Goal: Communication & Community: Answer question/provide support

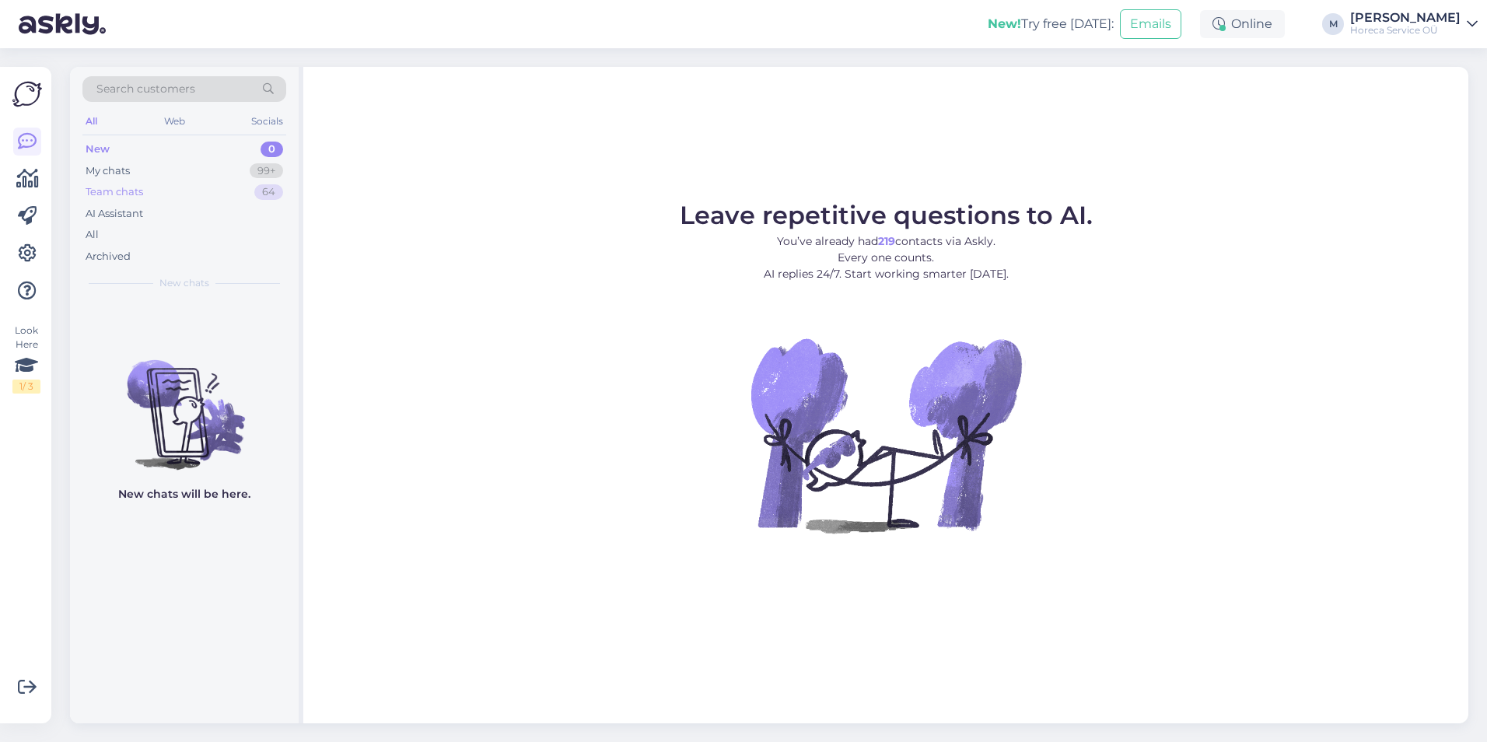
click at [152, 198] on div "Team chats 64" at bounding box center [184, 192] width 204 height 22
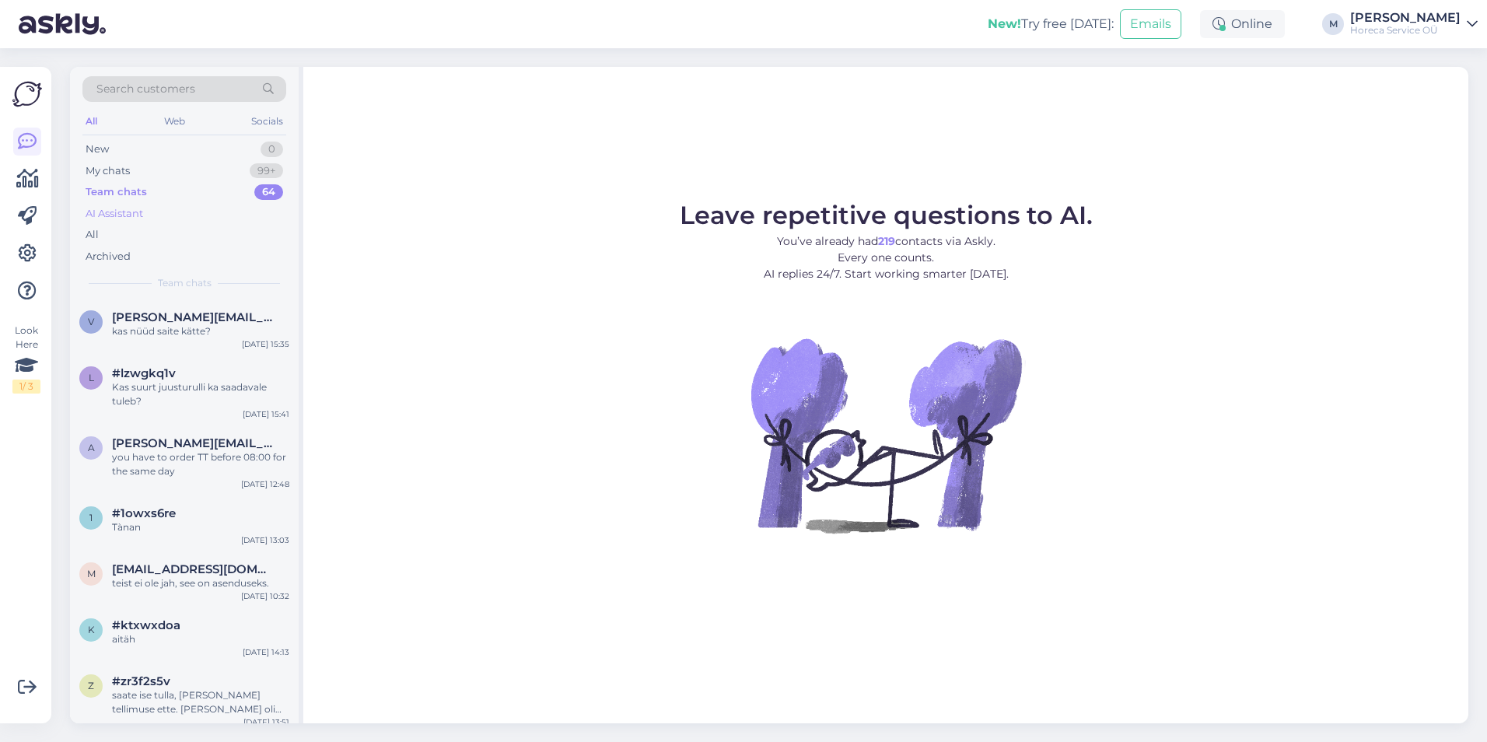
click at [131, 209] on div "AI Assistant" at bounding box center [115, 214] width 58 height 16
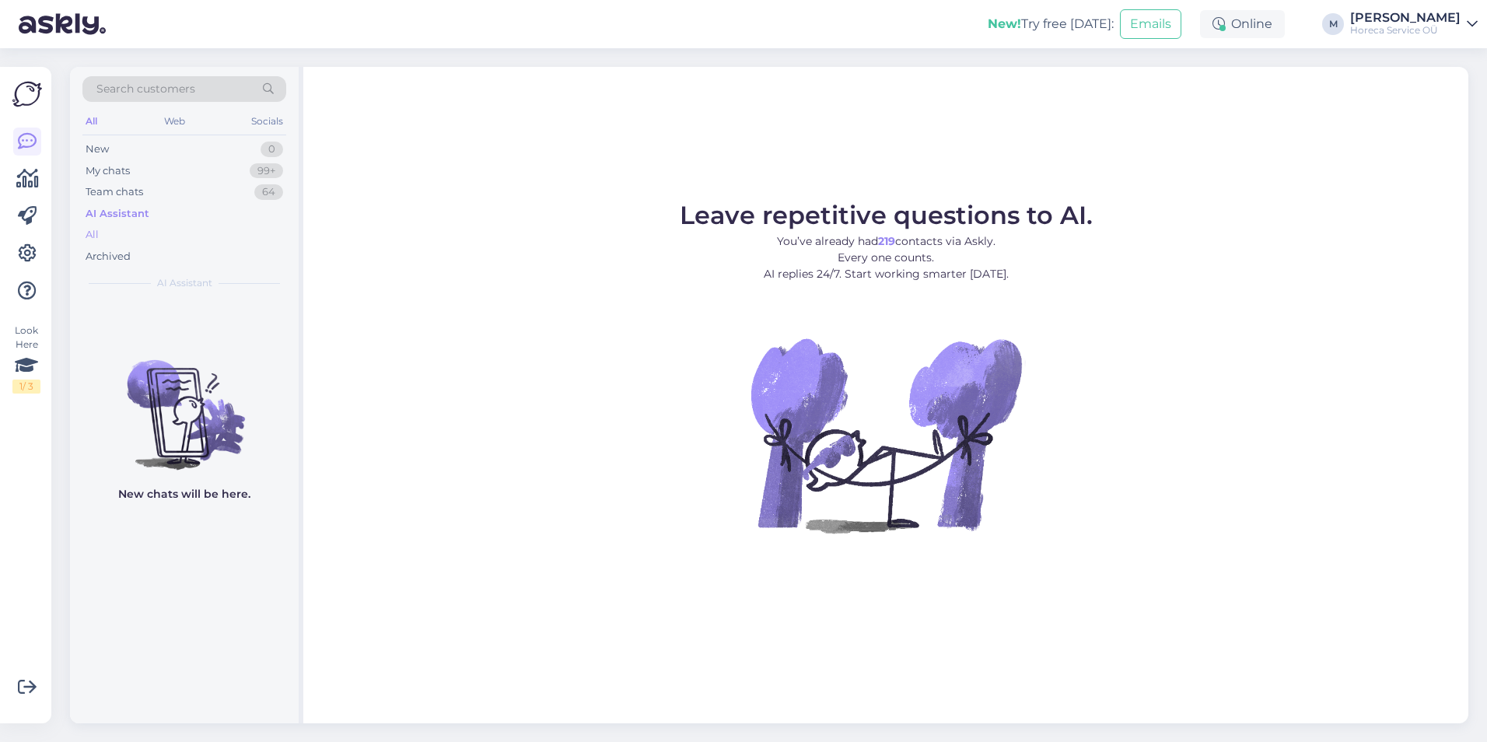
click at [101, 229] on div "All" at bounding box center [184, 235] width 204 height 22
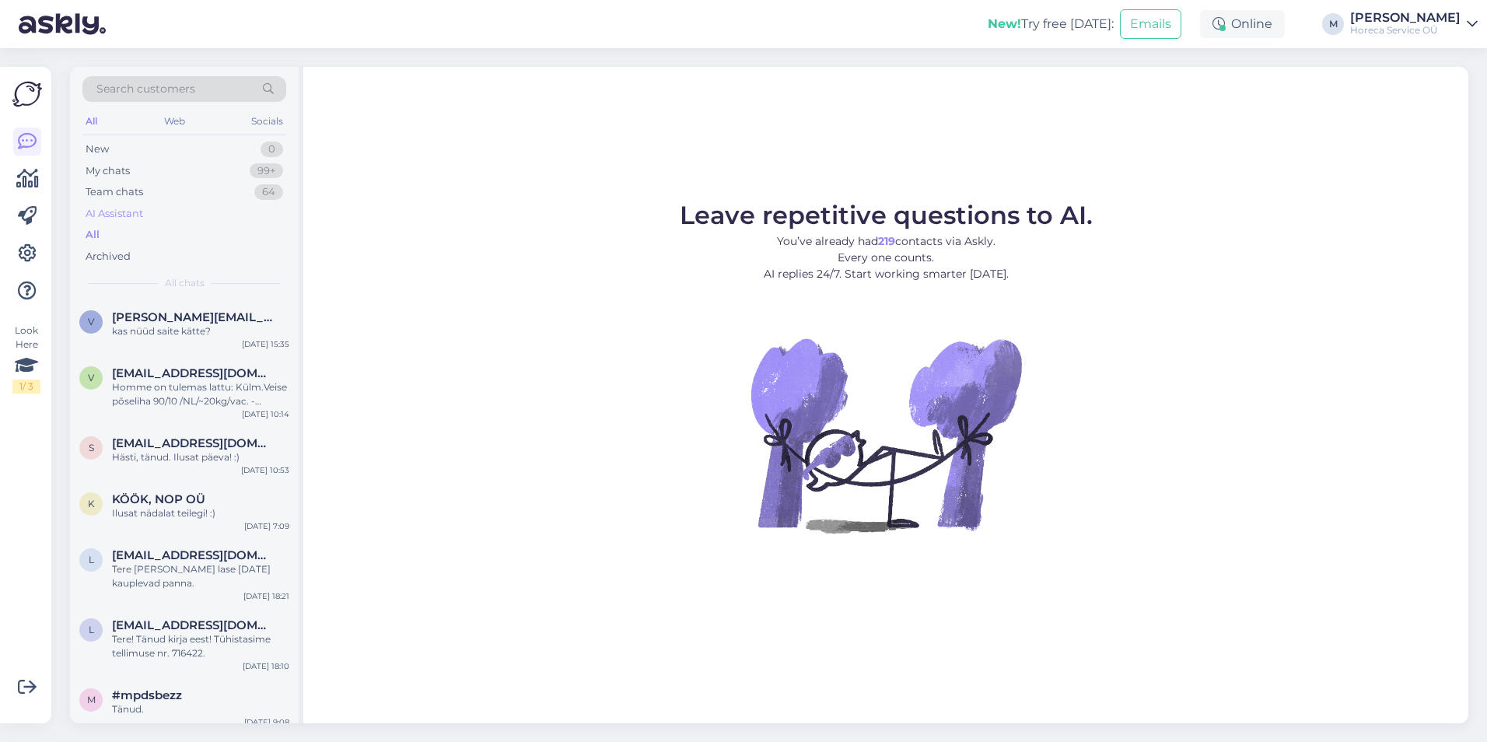
click at [132, 210] on div "AI Assistant" at bounding box center [115, 214] width 58 height 16
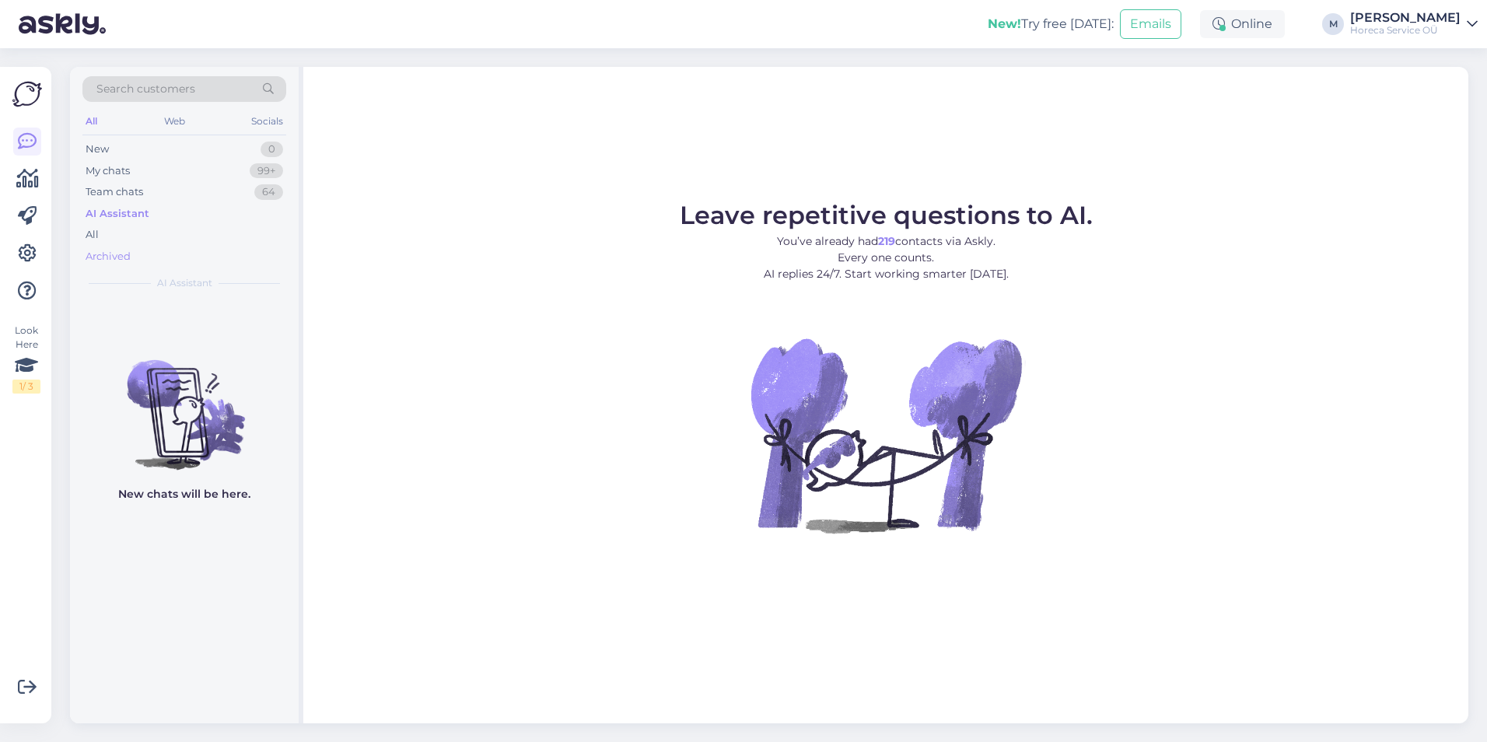
click at [138, 257] on div "Archived" at bounding box center [184, 257] width 204 height 22
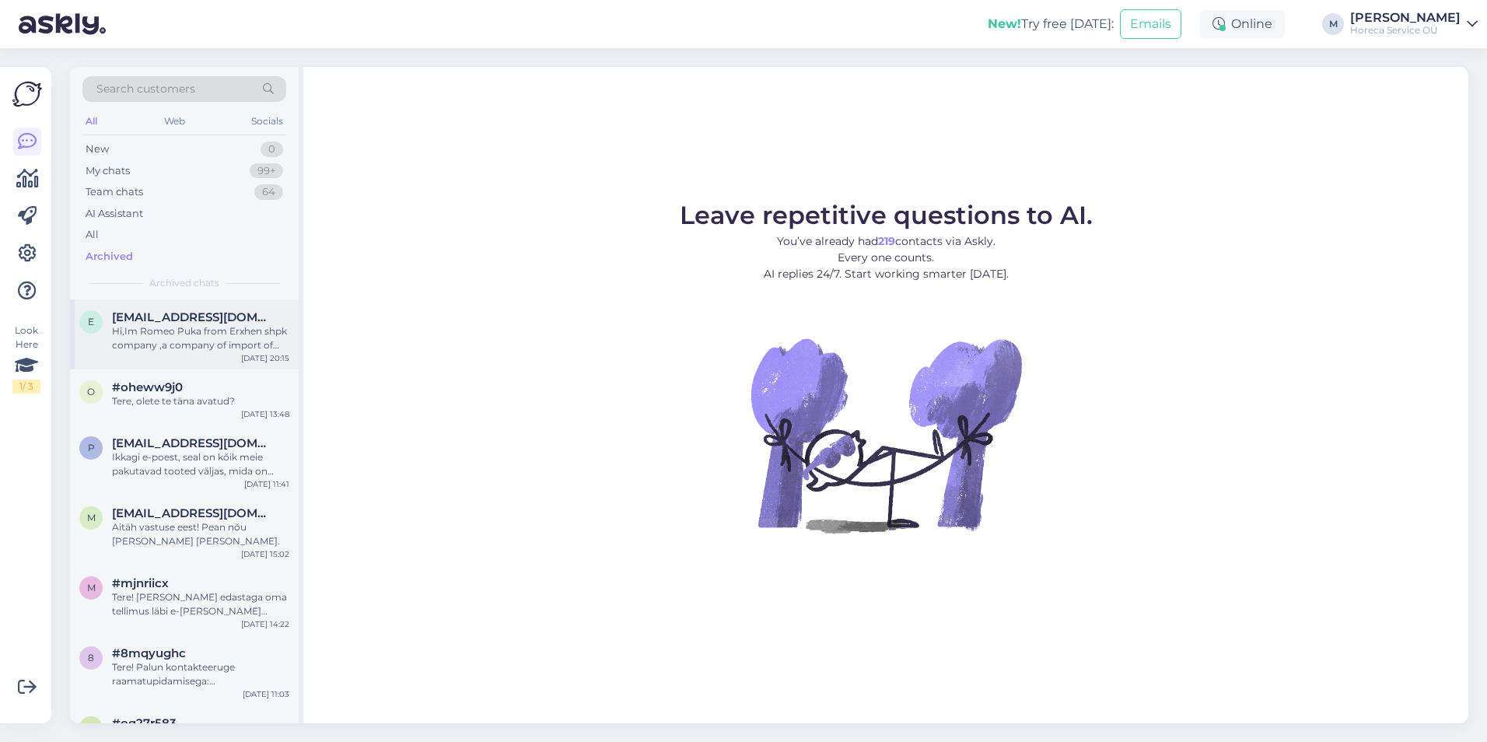
click at [233, 332] on div "Hi,Im Romeo Puka from Erxhen shpk company ,a company of import of frozen meat,p…" at bounding box center [200, 338] width 177 height 28
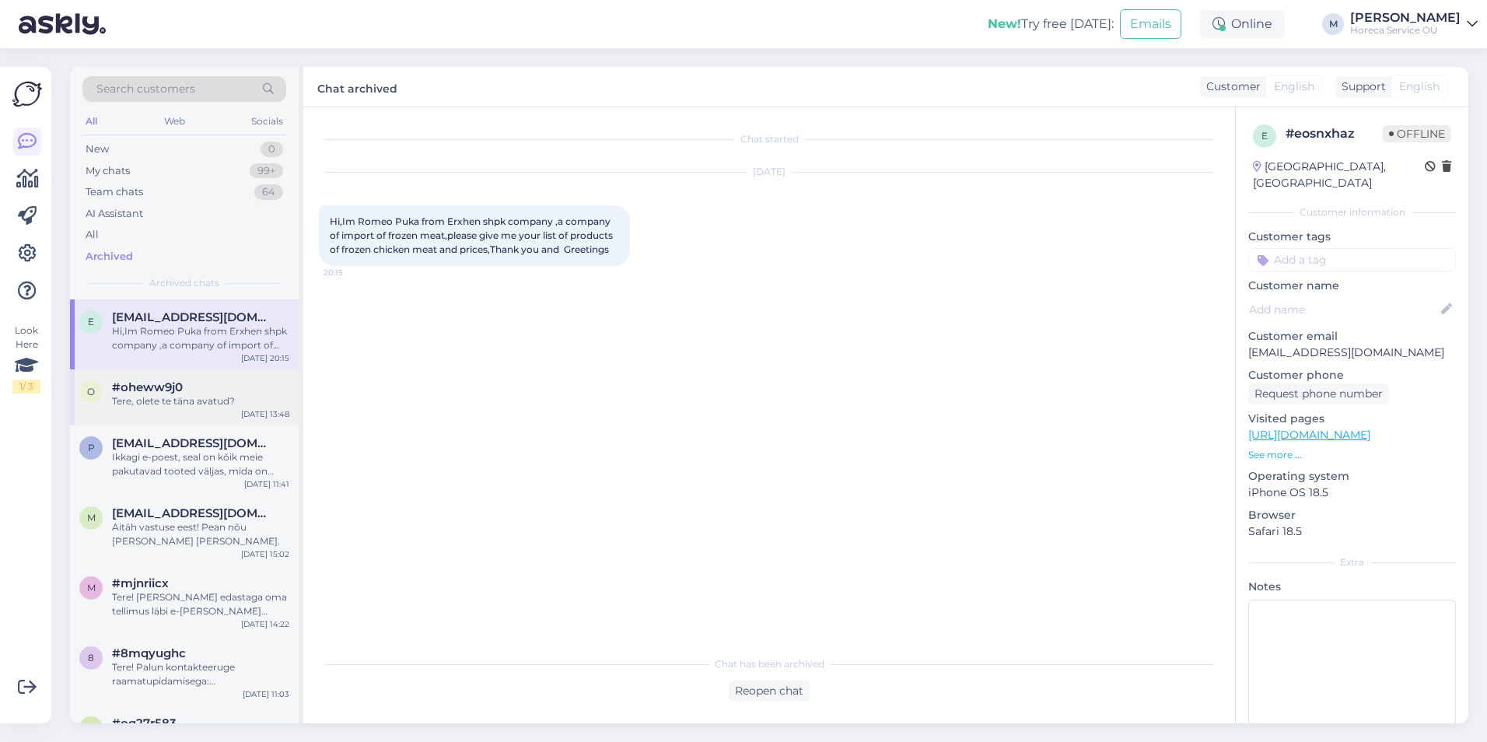
click at [169, 401] on div "Tere, olete te täna avatud?" at bounding box center [200, 401] width 177 height 14
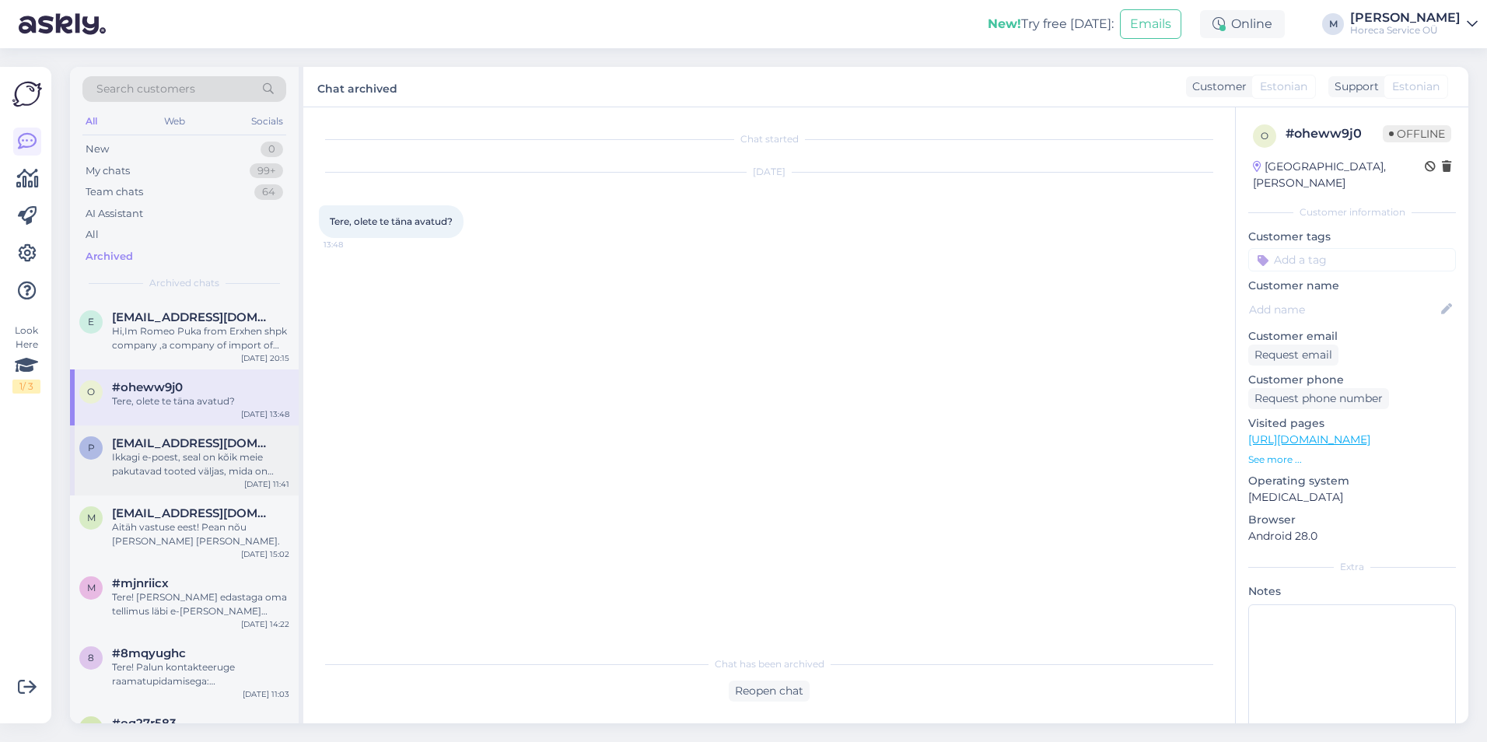
click at [183, 459] on div "Ikkagi e-poest, seal on kõik meie pakutavad tooted väljas, mida on umbes 3000 t…" at bounding box center [200, 464] width 177 height 28
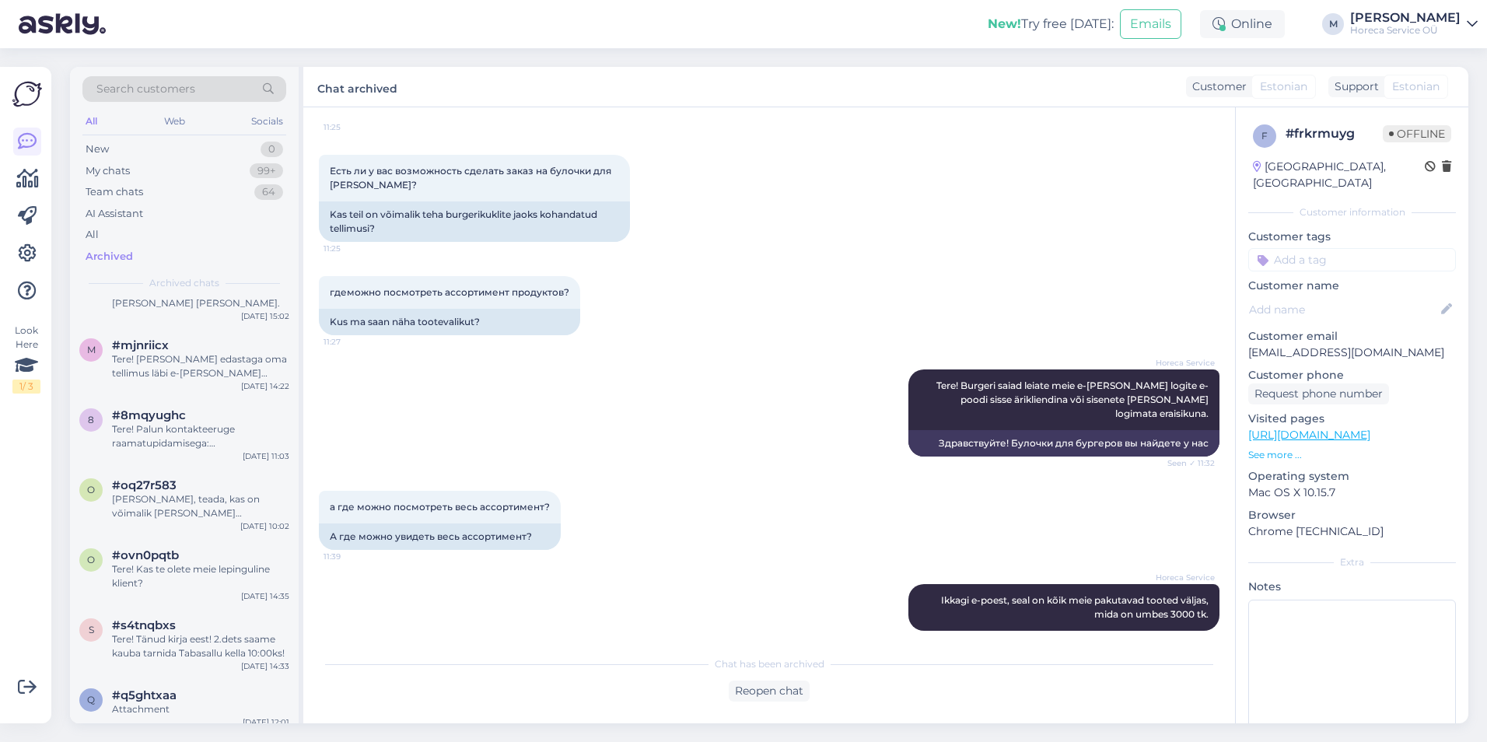
scroll to position [622, 0]
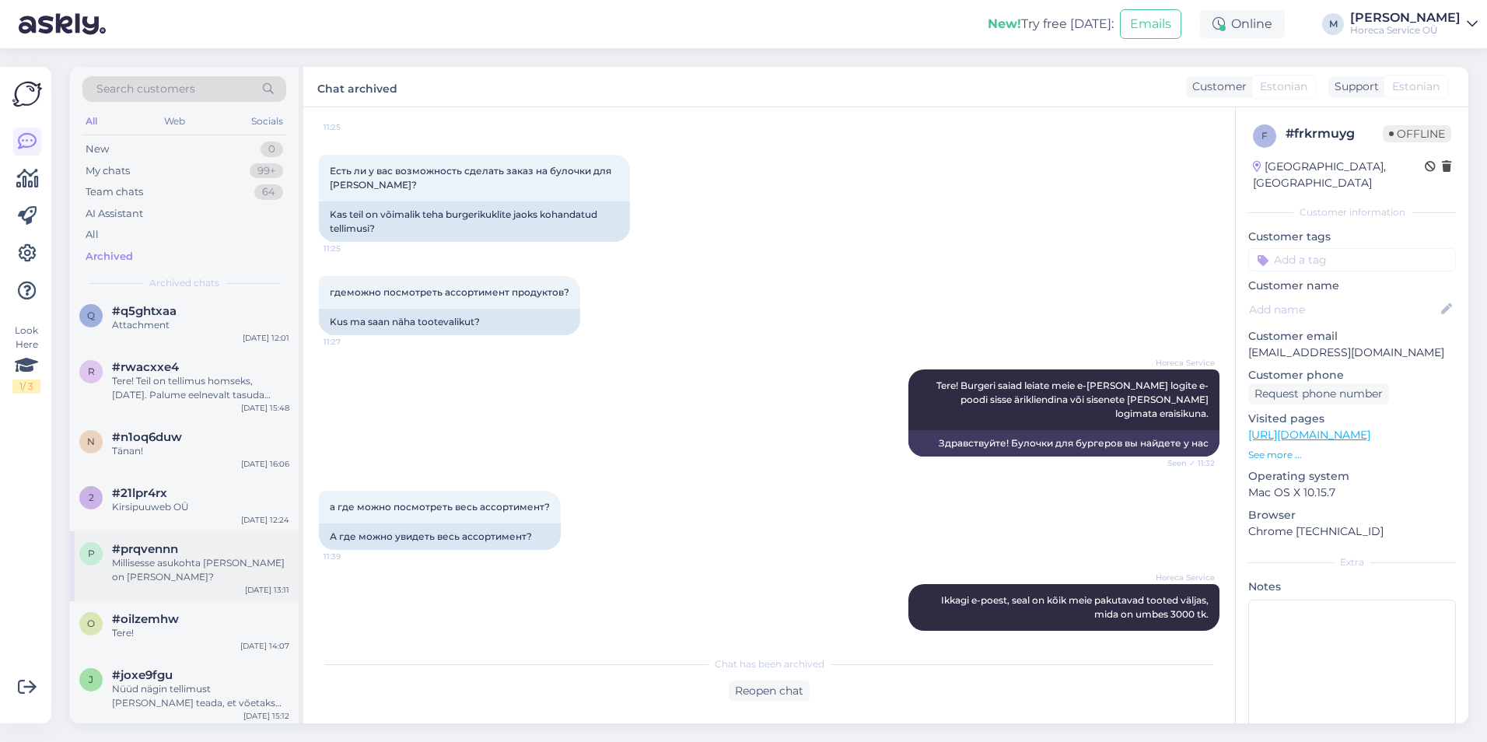
click at [202, 541] on div "p #prqvennn Millisesse asukohta [PERSON_NAME] on [PERSON_NAME]? [DATE] 13:11" at bounding box center [184, 566] width 229 height 70
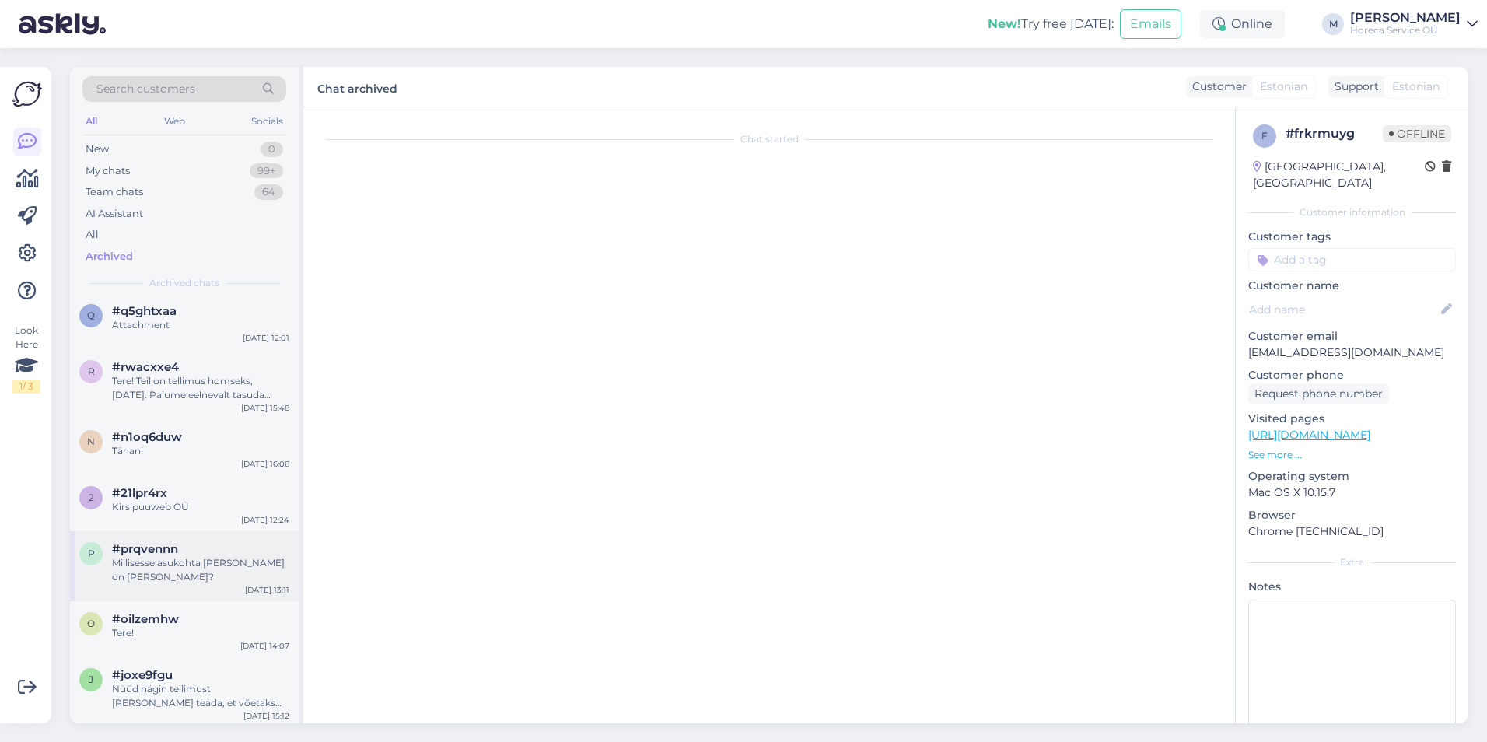
scroll to position [464, 0]
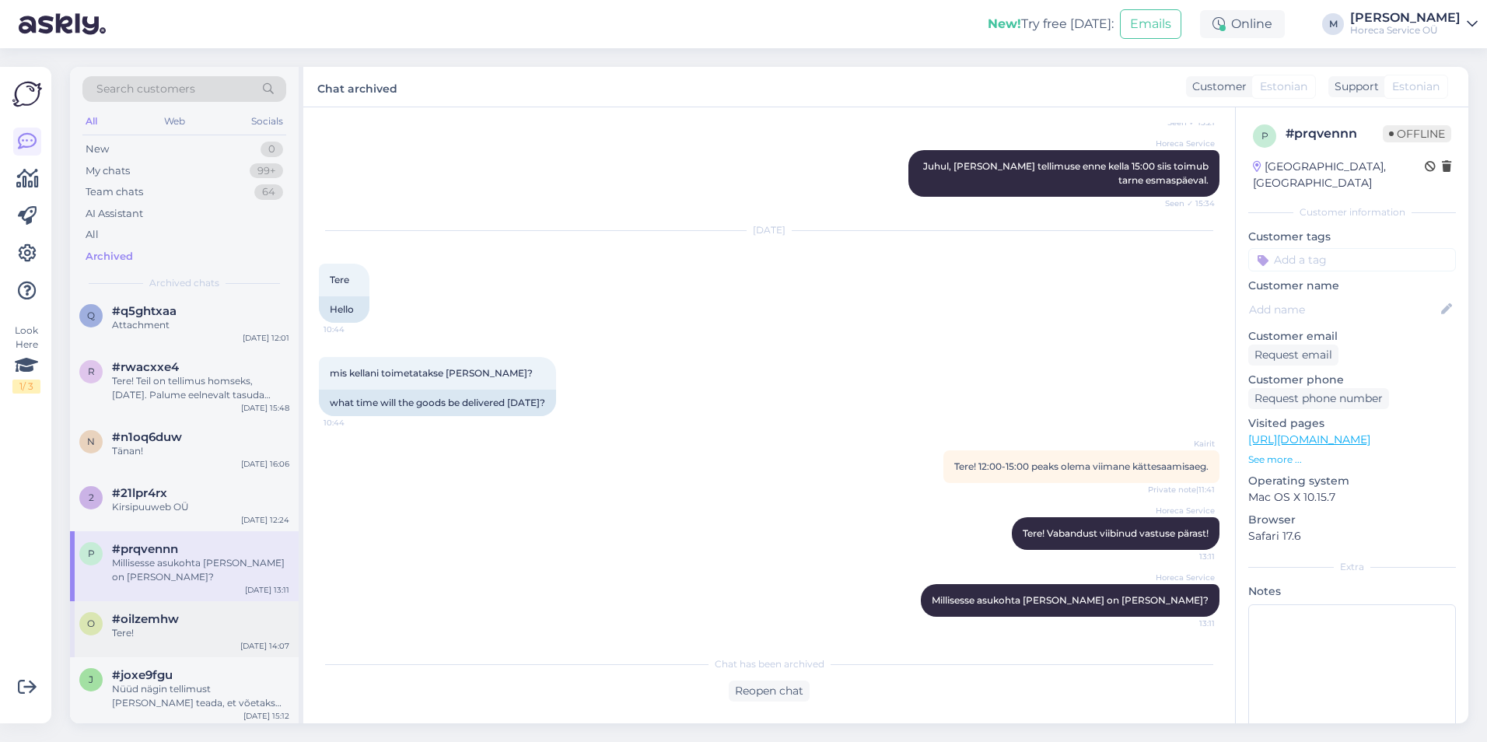
click at [170, 555] on div "Tere!" at bounding box center [200, 633] width 177 height 14
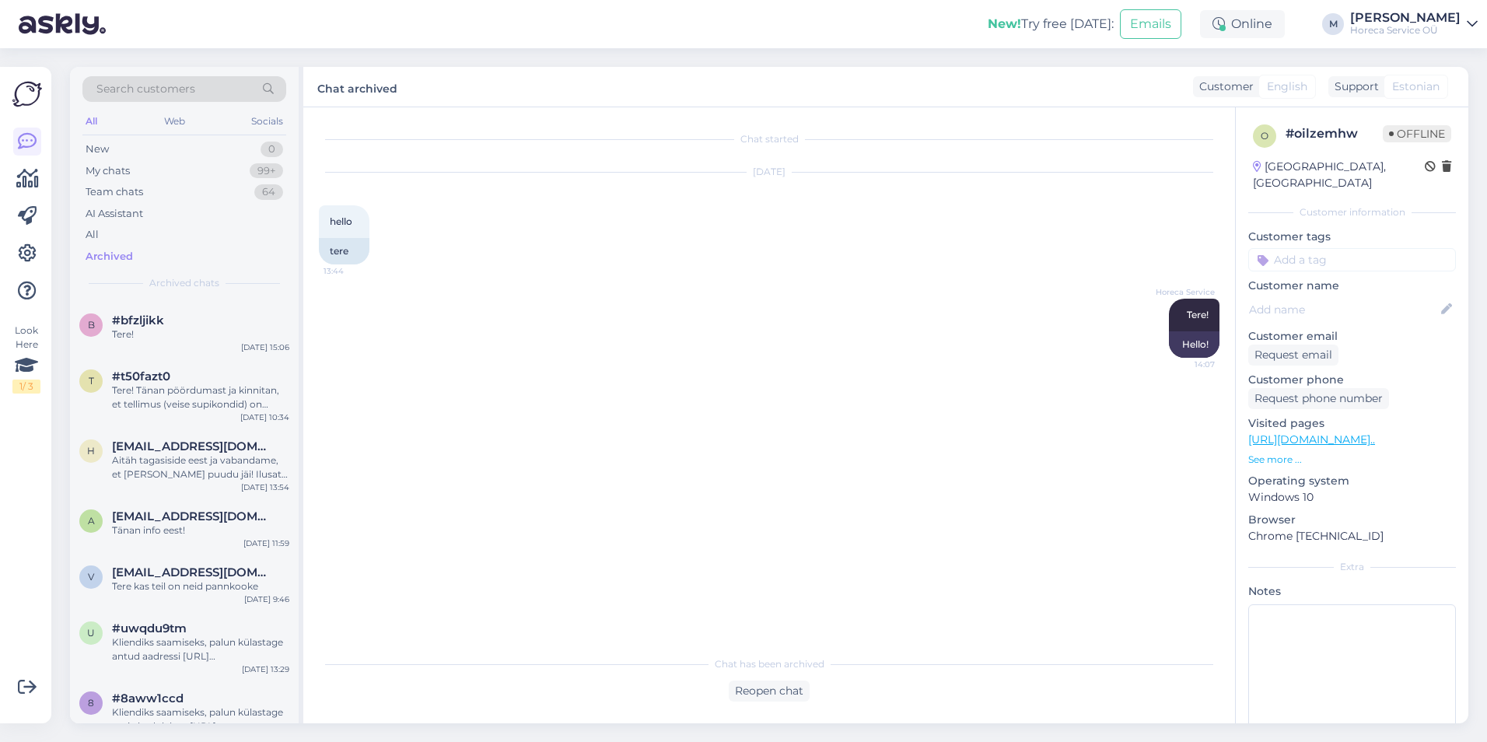
scroll to position [1060, 0]
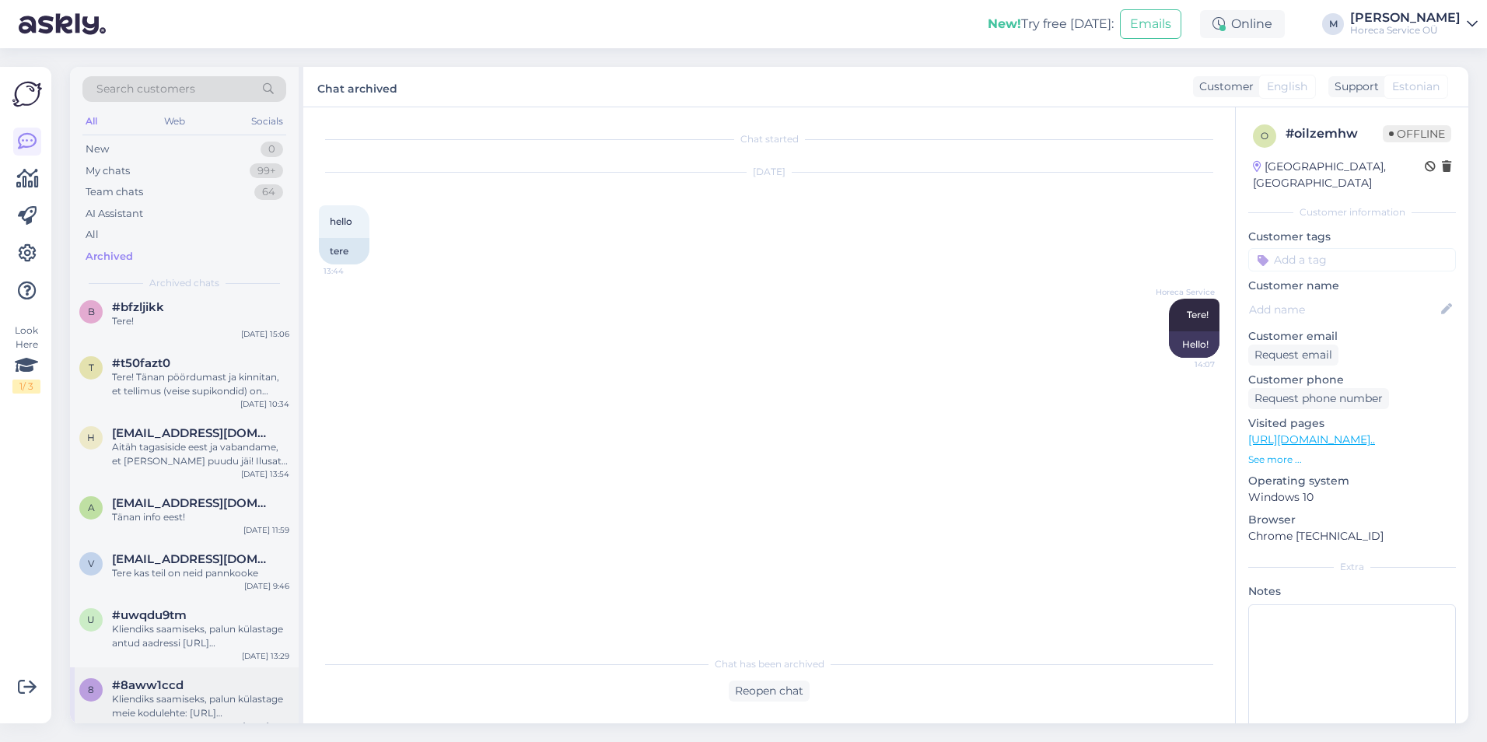
click at [179, 555] on span "#8aww1ccd" at bounding box center [148, 685] width 72 height 14
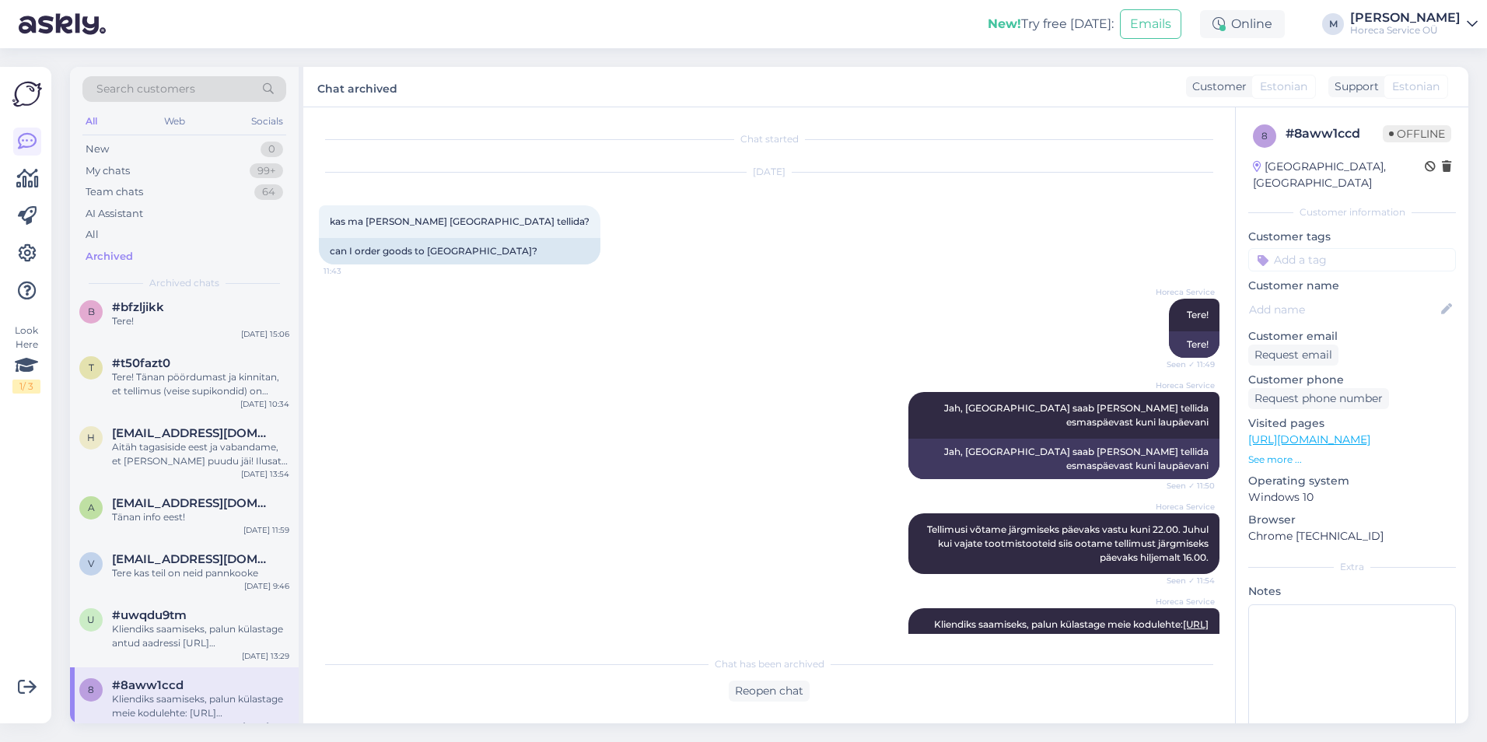
scroll to position [38, 0]
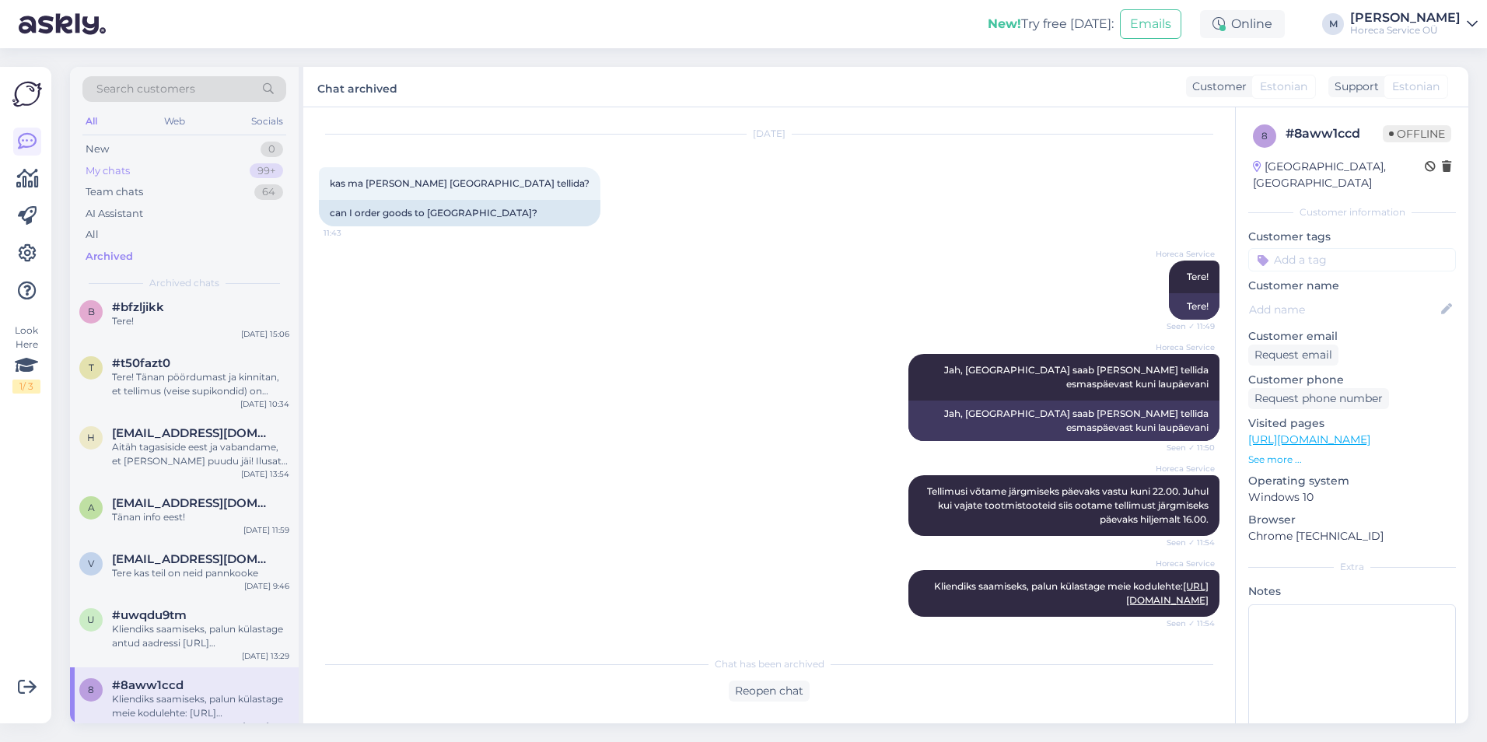
click at [96, 172] on div "My chats" at bounding box center [108, 171] width 44 height 16
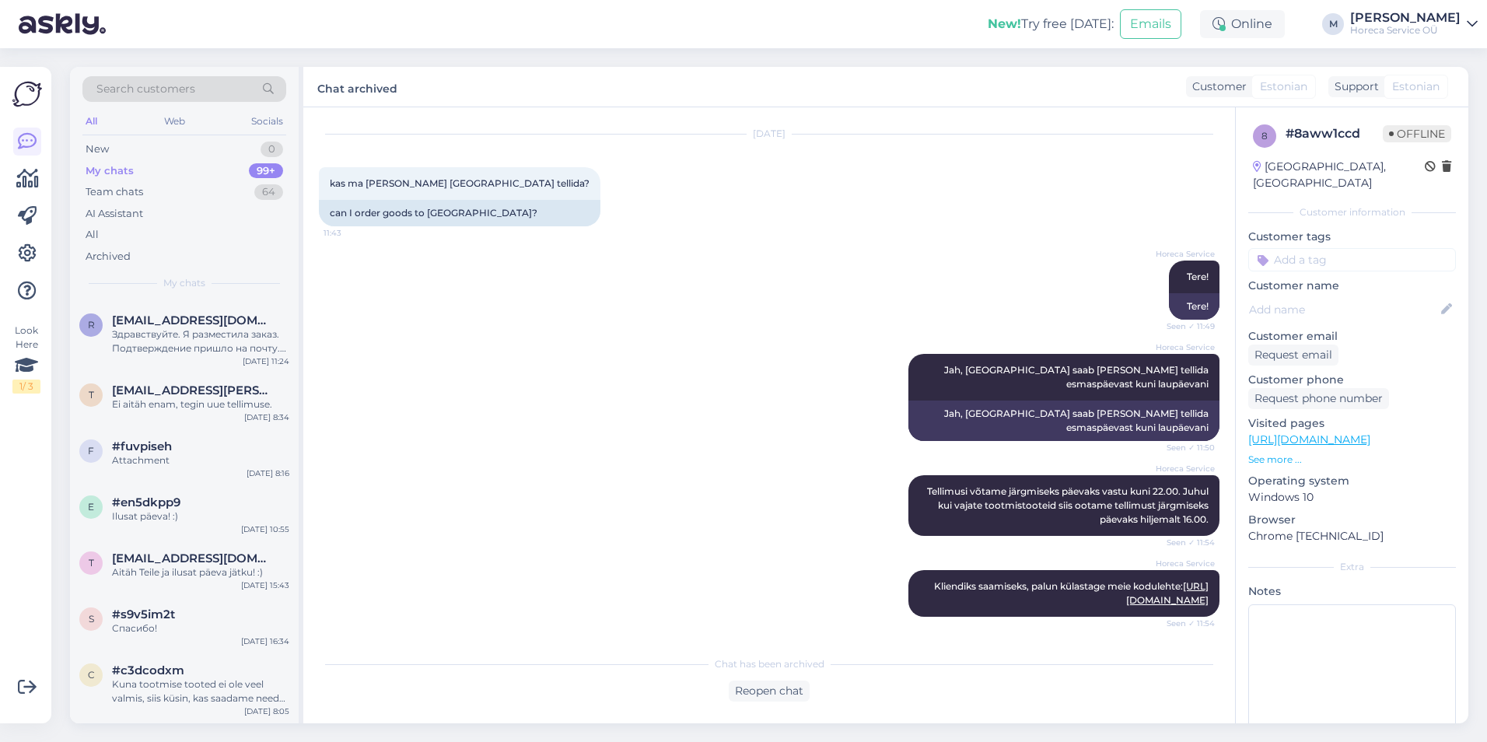
scroll to position [855, 0]
click at [200, 397] on div "Ei aitäh enam, tegin uue tellimuse." at bounding box center [200, 400] width 177 height 14
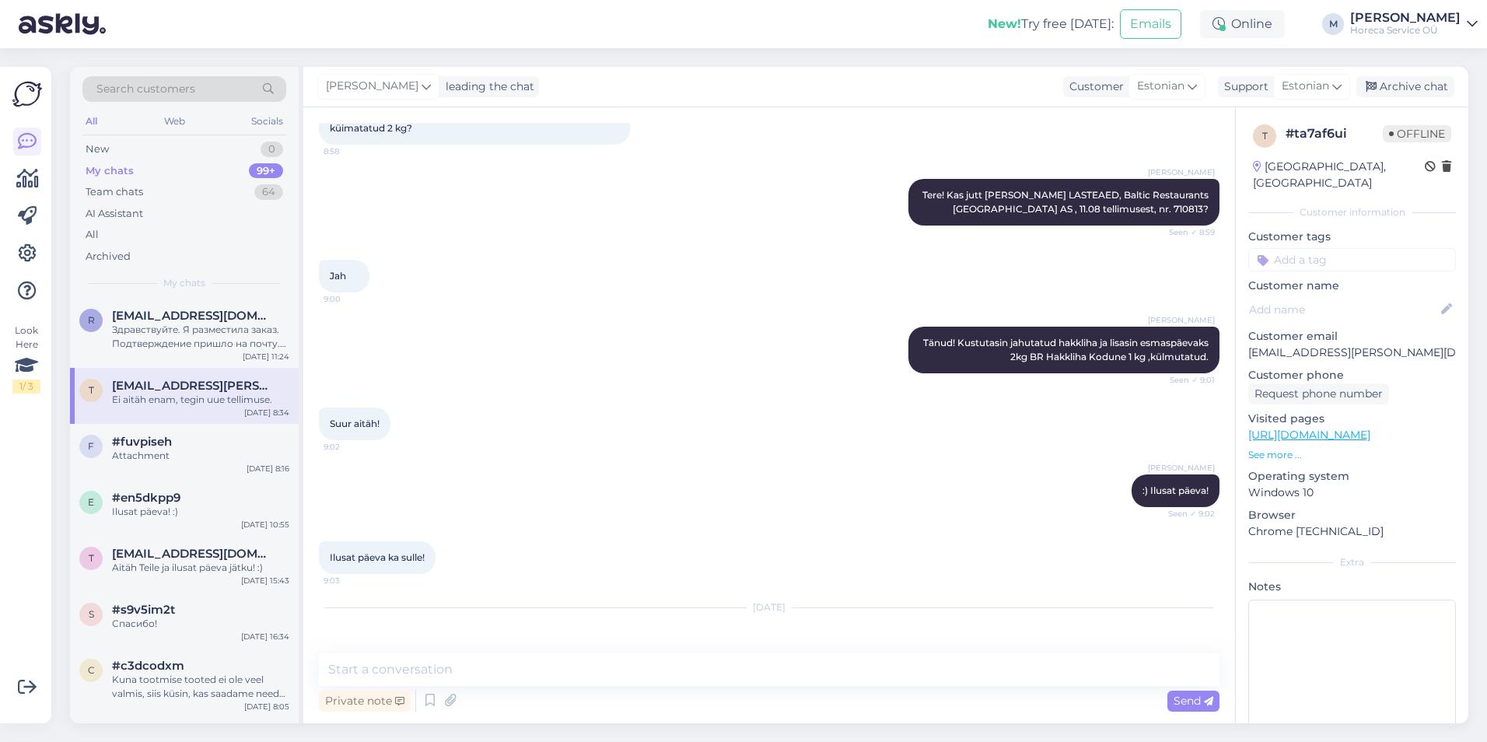
scroll to position [268, 0]
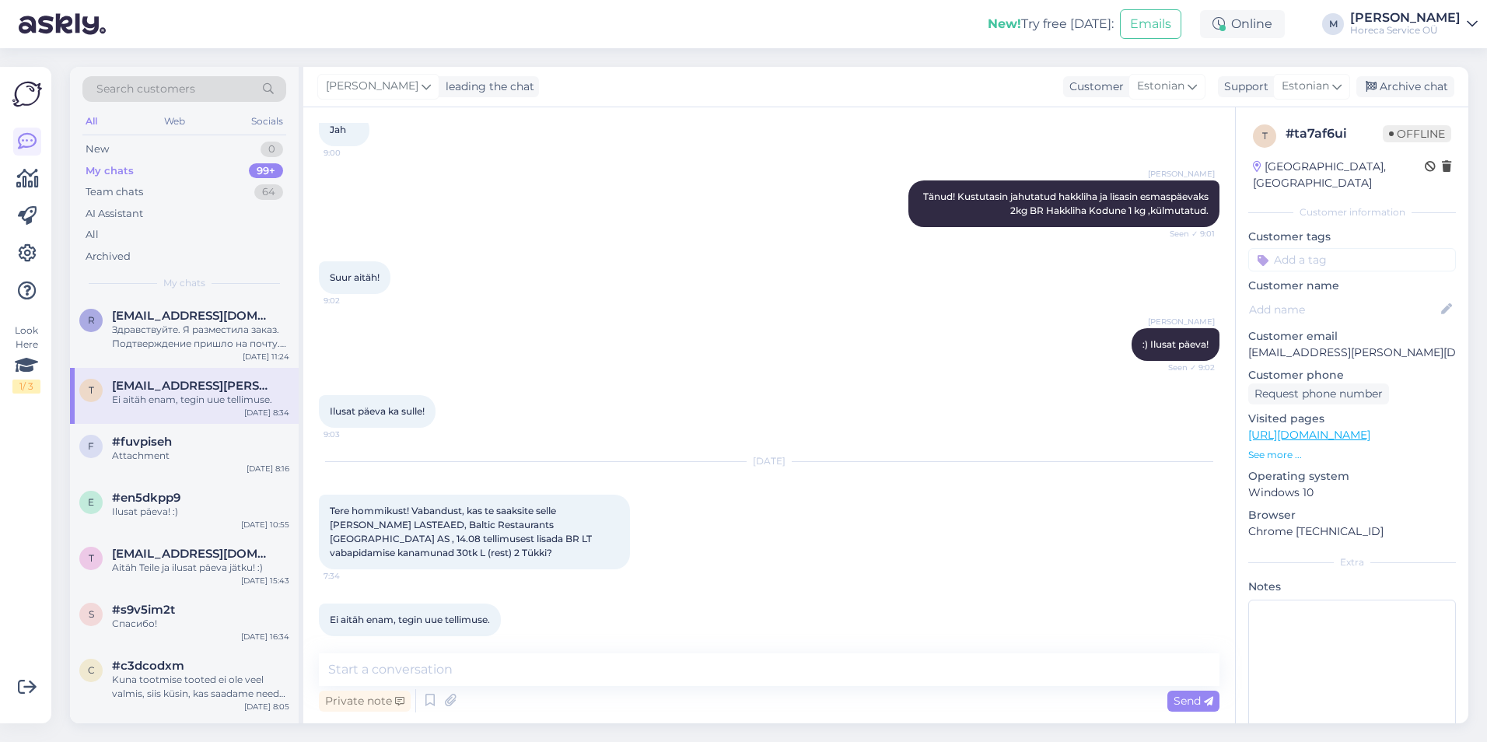
click at [128, 168] on div "My chats" at bounding box center [110, 171] width 48 height 16
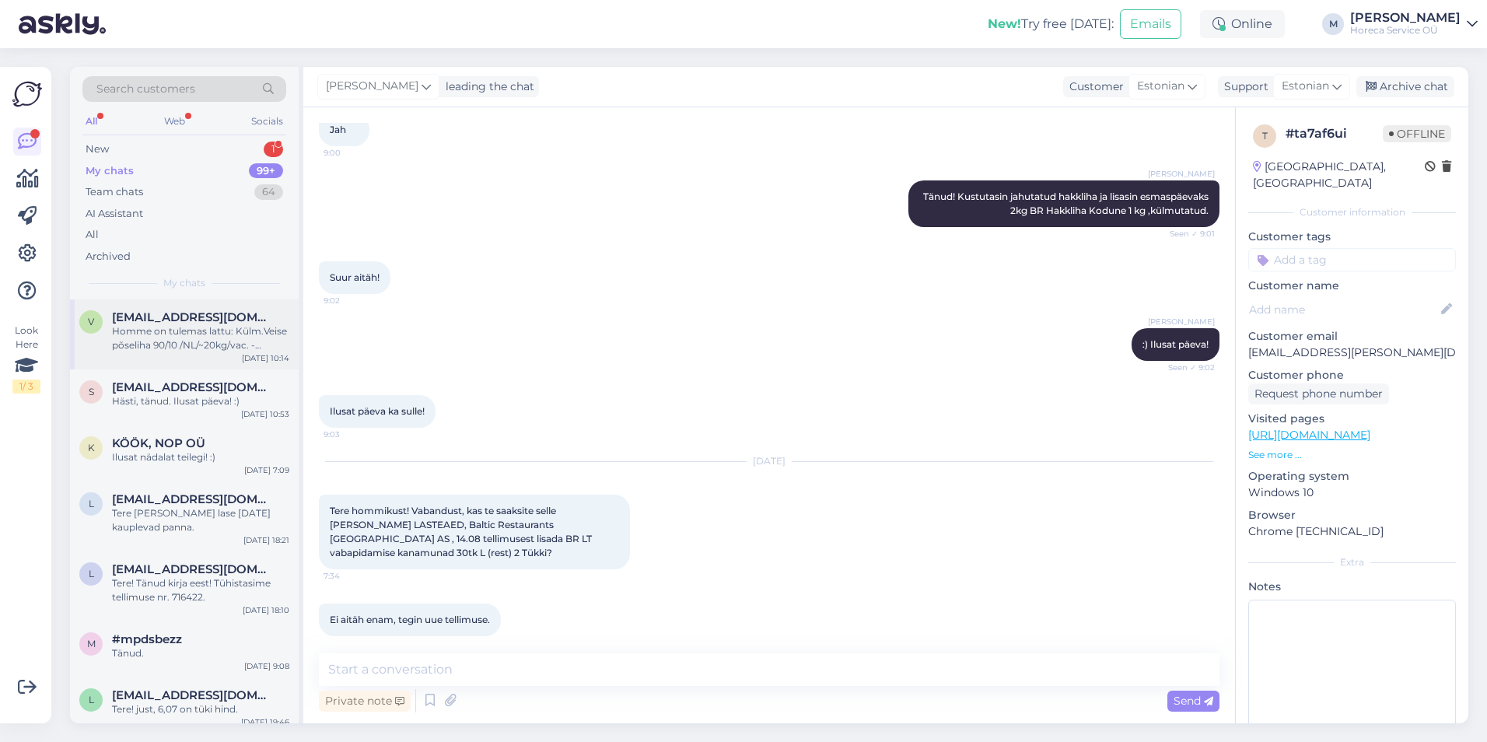
click at [215, 336] on div "Homme on tulemas lattu: Külm.Veise põseliha 90/10 /NL/~20kg/vac. - pakendi suur…" at bounding box center [200, 338] width 177 height 28
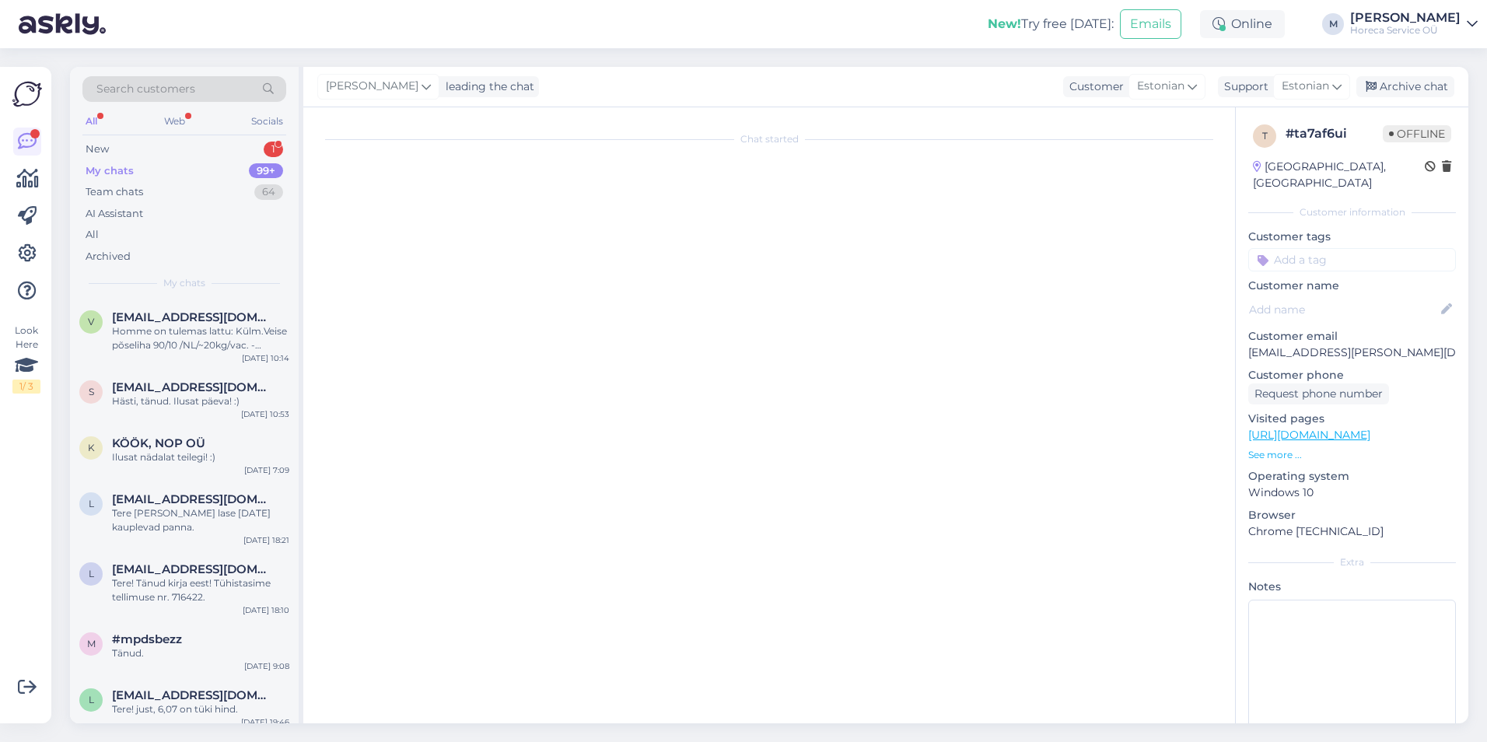
scroll to position [4, 0]
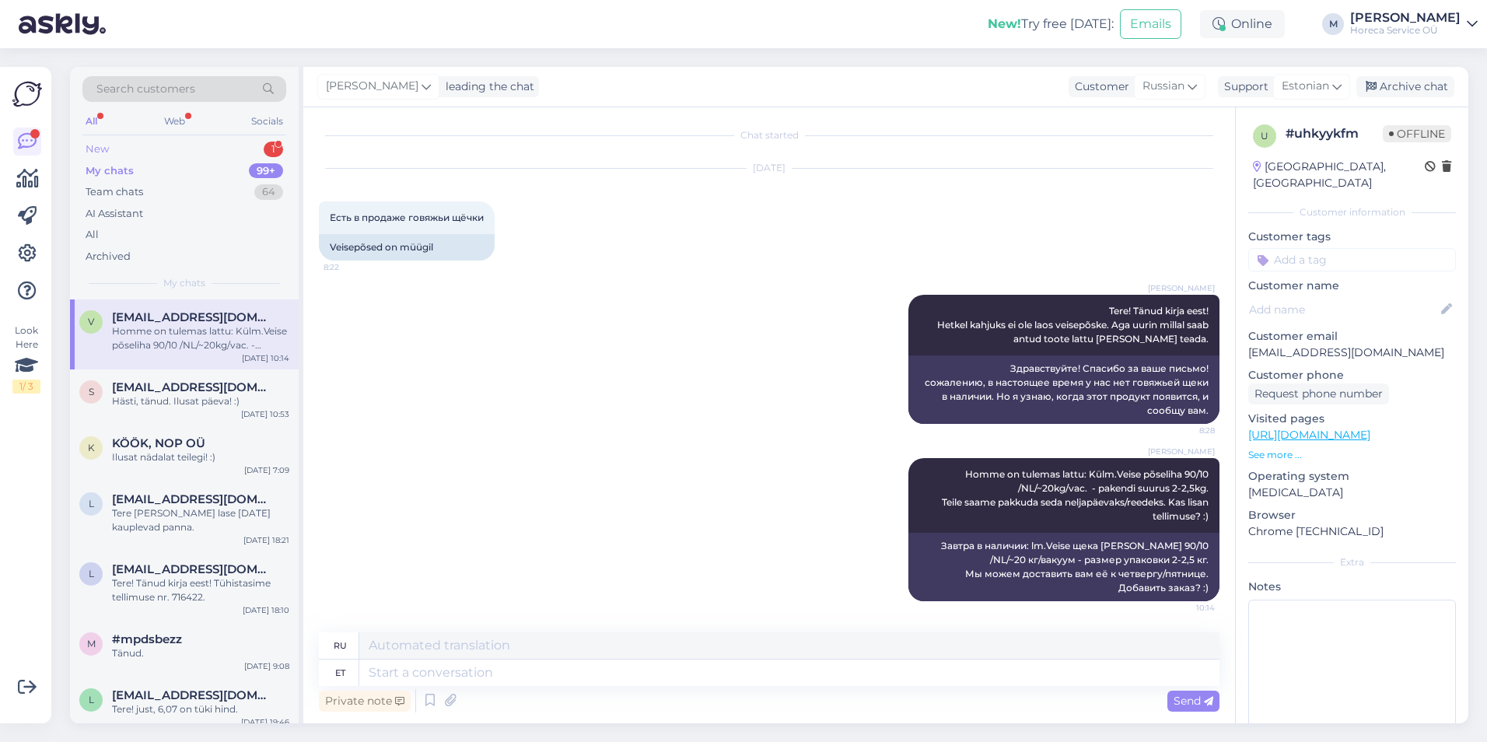
click at [188, 143] on div "New 1" at bounding box center [184, 149] width 204 height 22
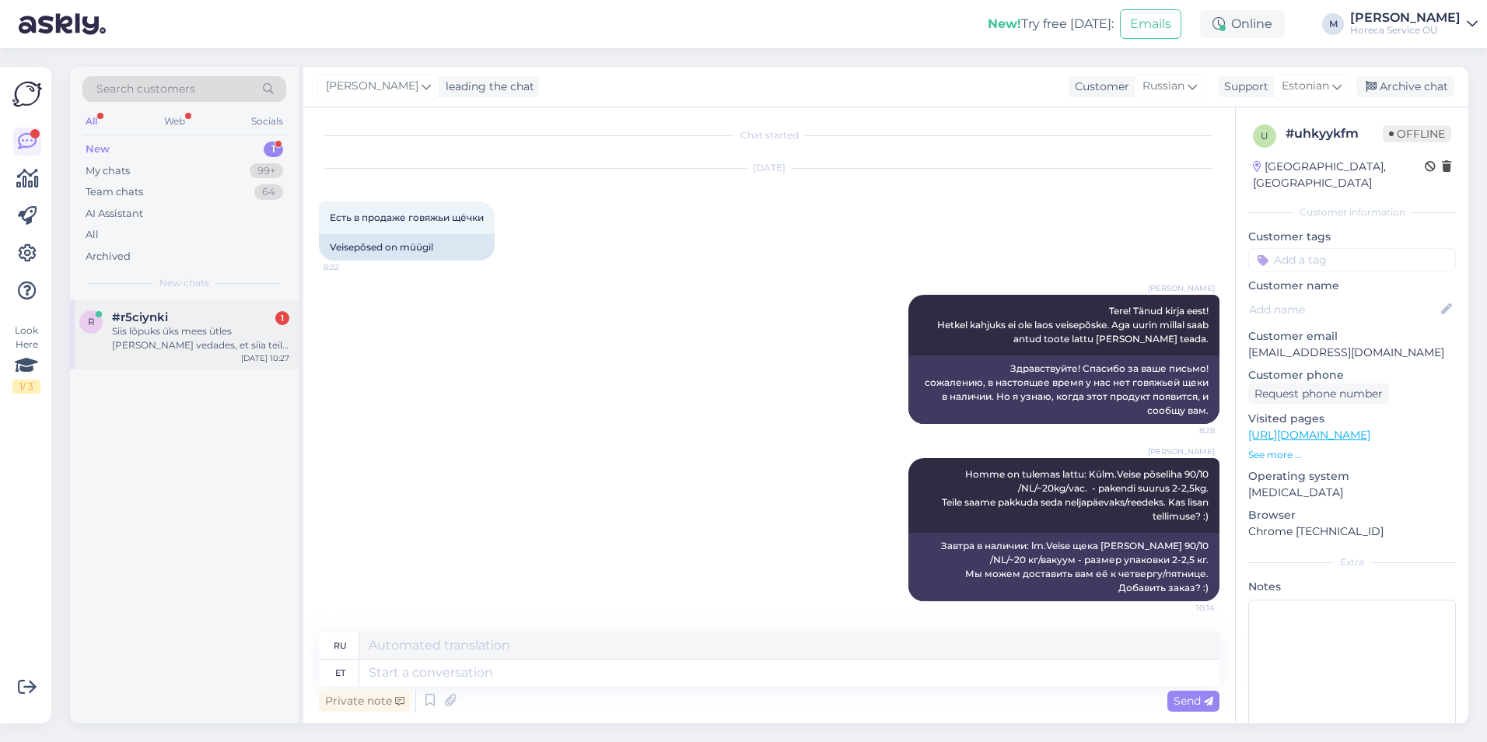
click at [184, 322] on div "#r5ciynki 1" at bounding box center [200, 317] width 177 height 14
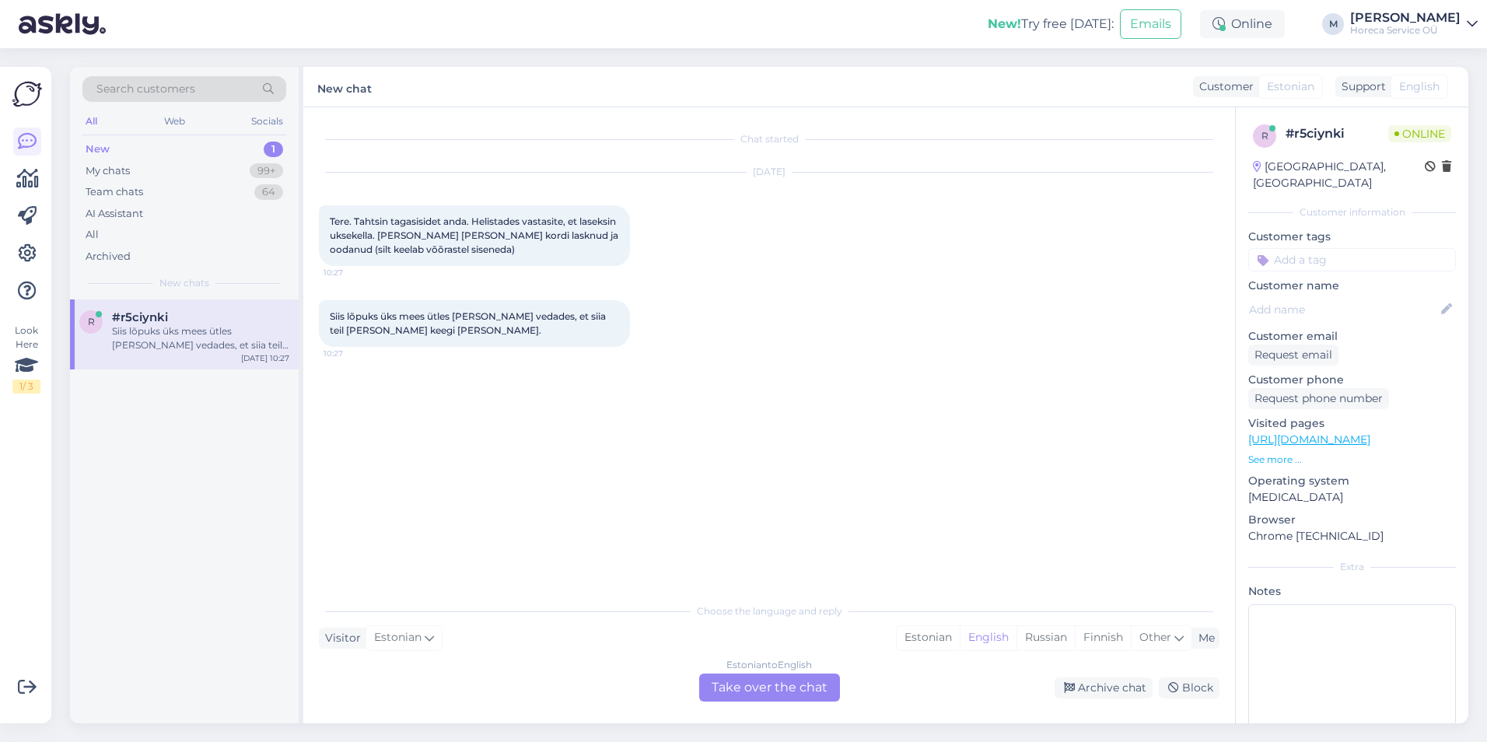
scroll to position [0, 0]
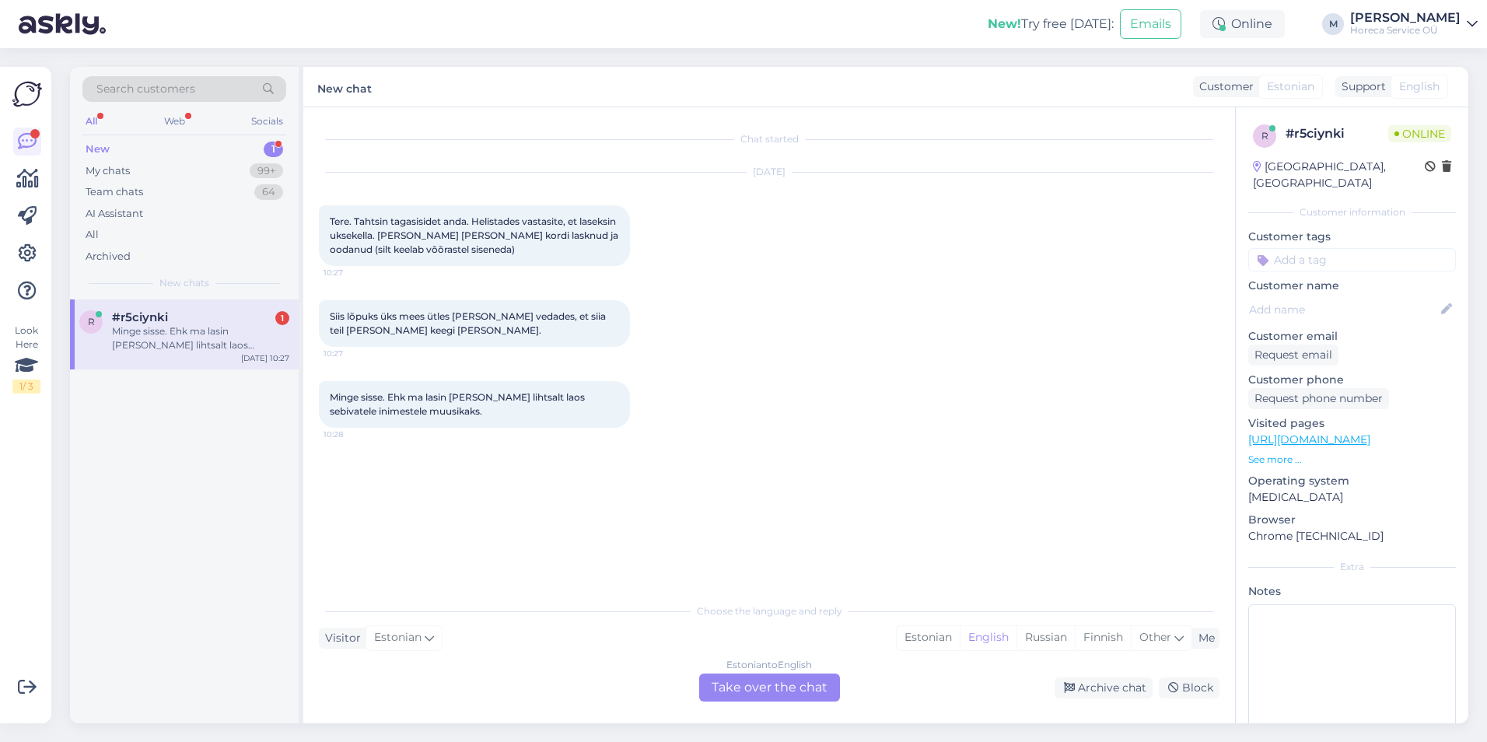
click at [707, 501] on div "Chat started [DATE] Tere. Tahtsin tagasisidet anda. Helistades vastasite, et la…" at bounding box center [776, 352] width 915 height 458
click at [10, 537] on div "Look Here 1 / 3 Get more Your checklist to get more value from Askly. Close Con…" at bounding box center [25, 395] width 51 height 656
click at [166, 324] on div "Minge sisse. Ehk ma lasin [PERSON_NAME] lihtsalt laos sebivatele inimestele muu…" at bounding box center [200, 338] width 177 height 28
click at [775, 555] on div "Estonian" at bounding box center [928, 637] width 63 height 23
click at [764, 555] on div "Estonian to Estonian Take over the chat" at bounding box center [769, 687] width 141 height 28
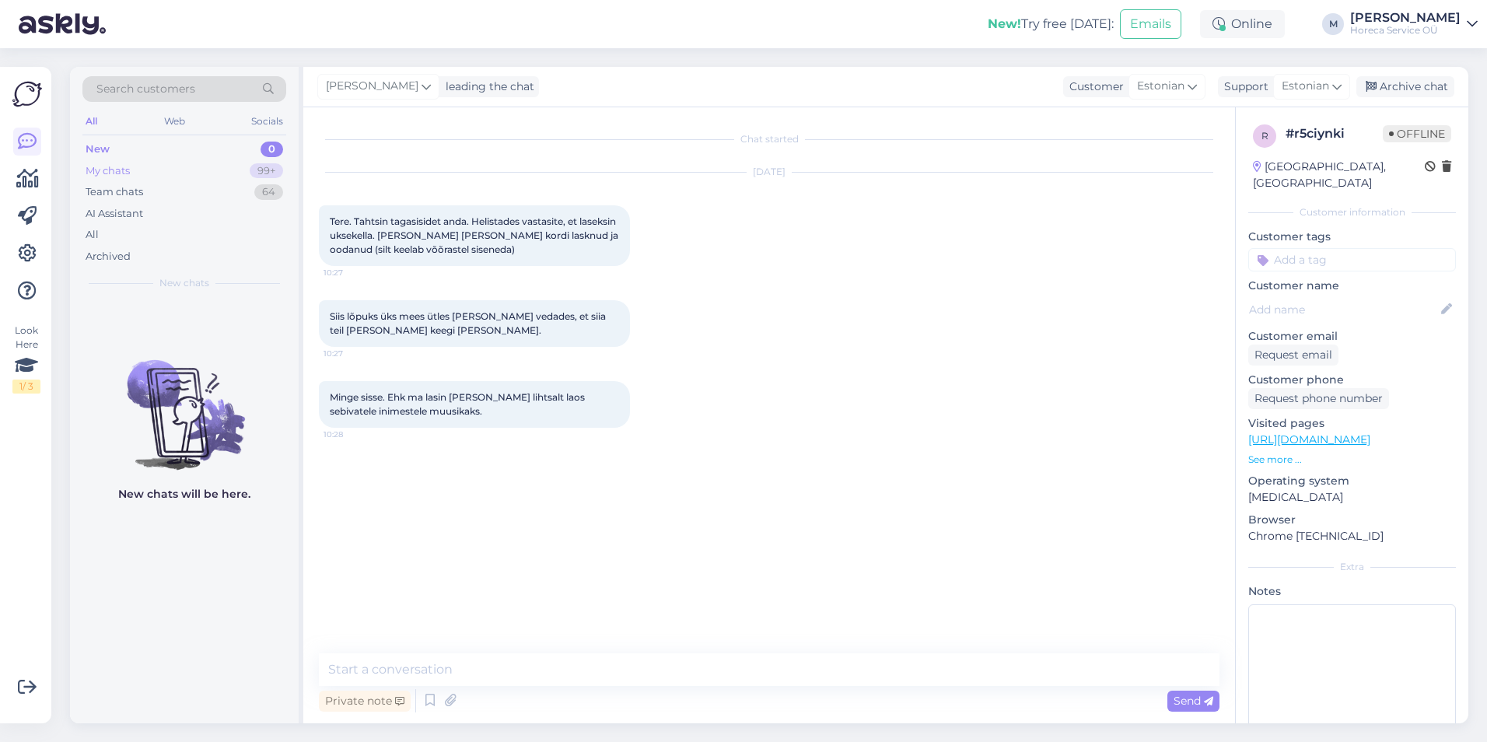
click at [145, 168] on div "My chats 99+" at bounding box center [184, 171] width 204 height 22
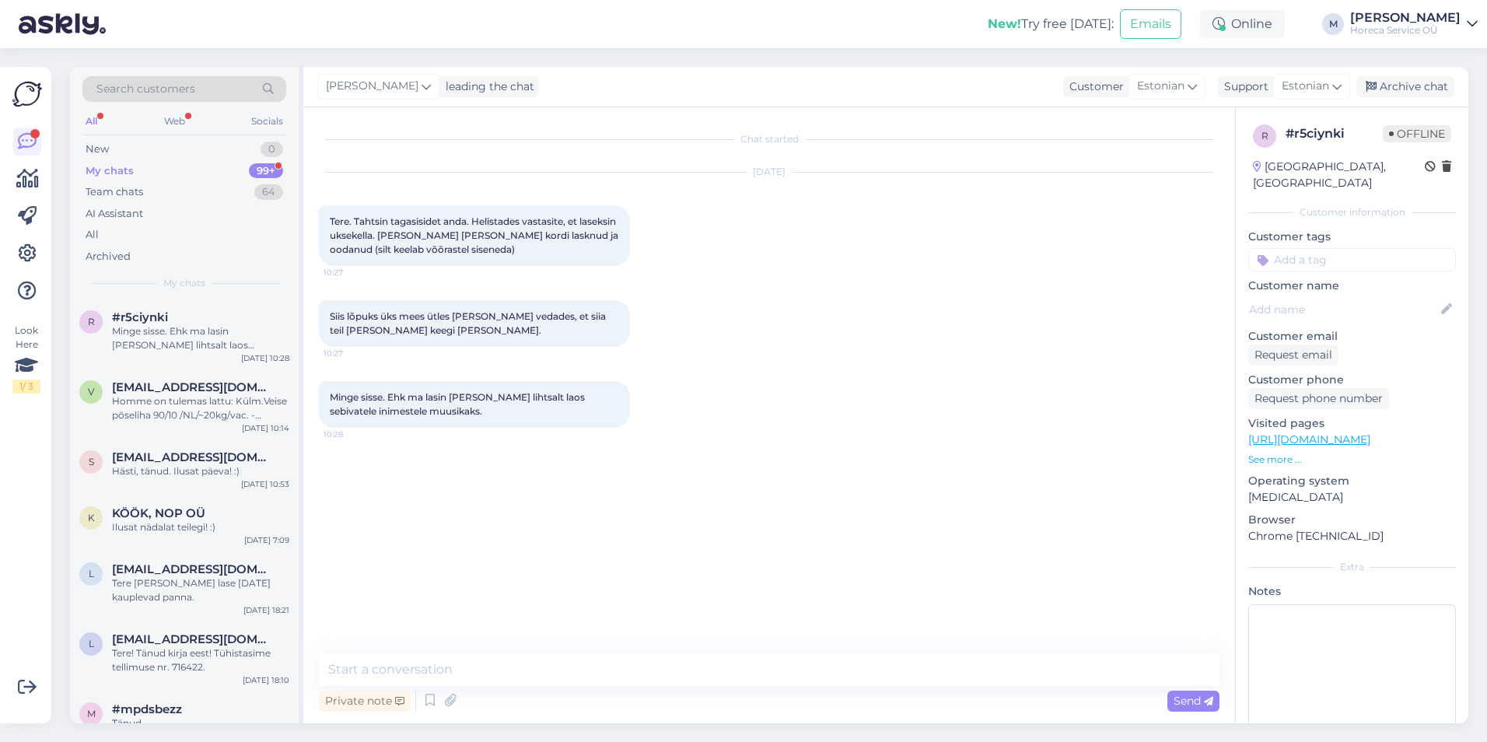
click at [210, 177] on div "My chats 99+" at bounding box center [184, 171] width 204 height 22
click at [89, 250] on div "Archived" at bounding box center [108, 257] width 45 height 16
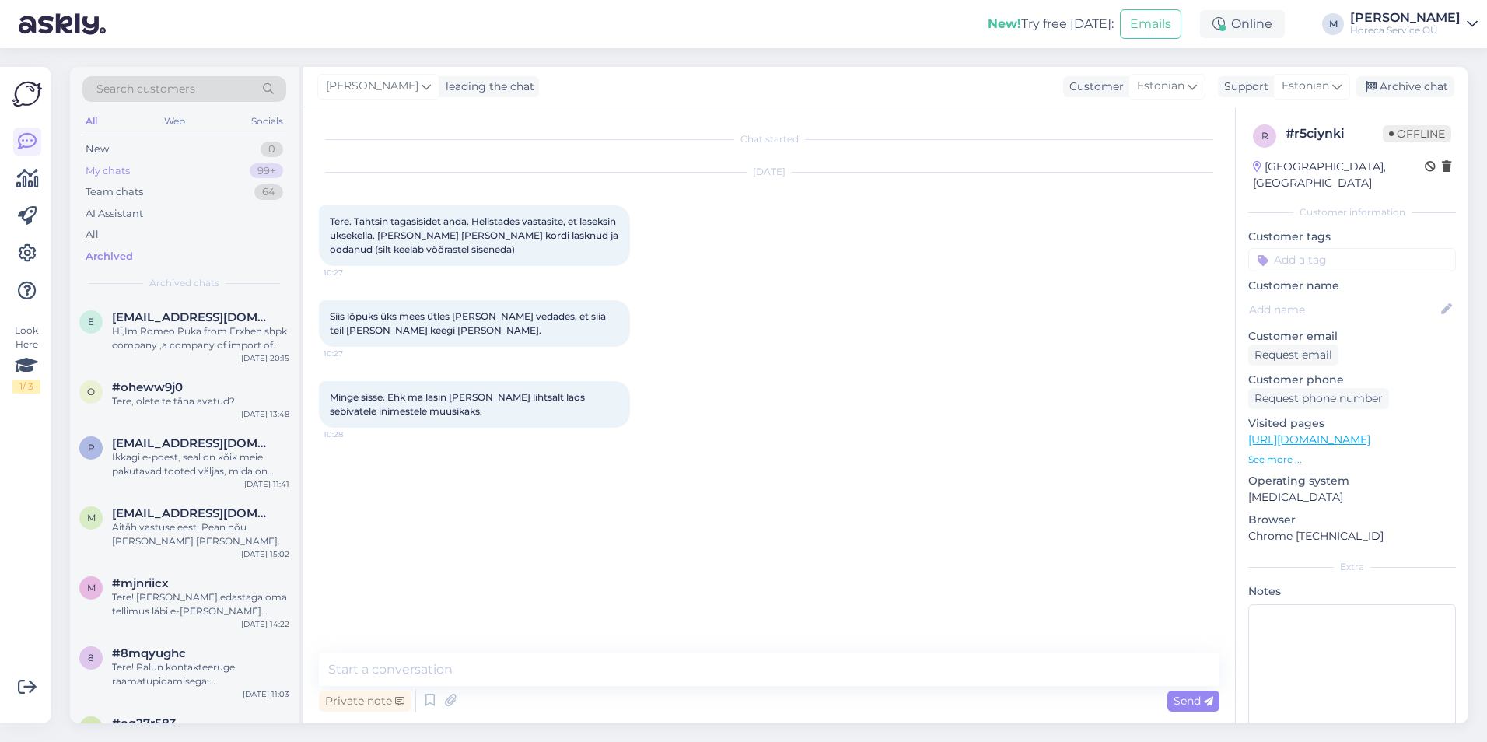
click at [247, 177] on div "My chats 99+" at bounding box center [184, 171] width 204 height 22
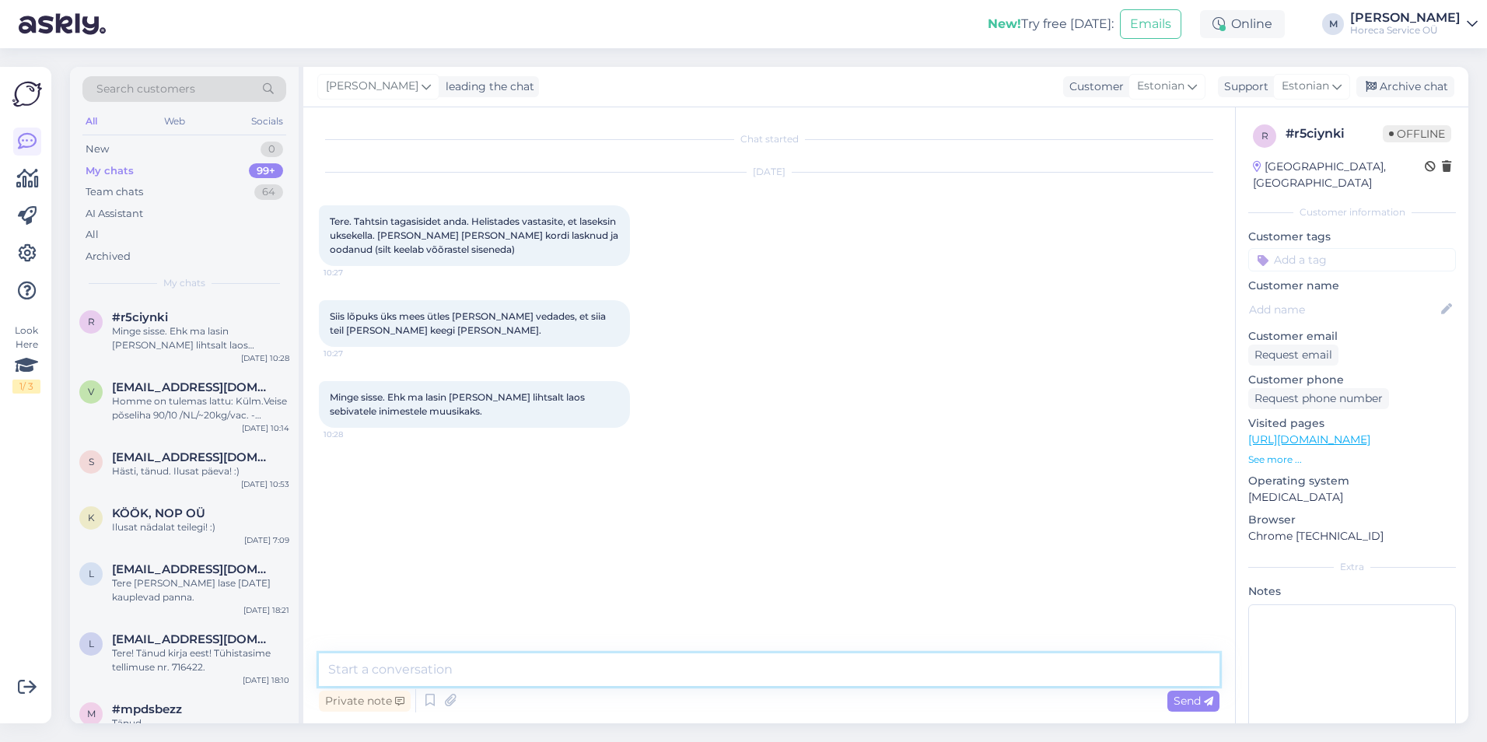
click at [439, 555] on textarea at bounding box center [769, 669] width 901 height 33
type textarea "Tere! Tänan tagasiside eest!"
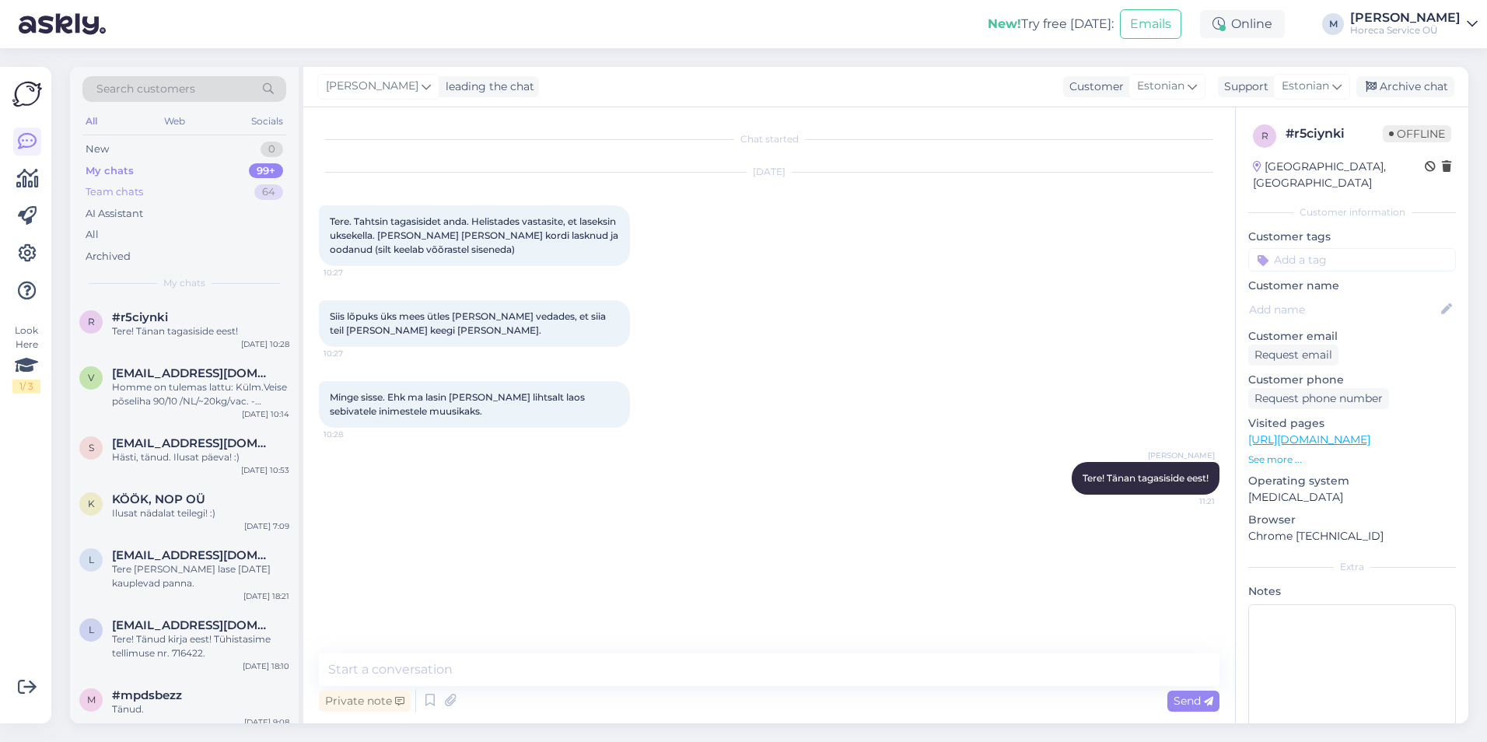
click at [155, 192] on div "Team chats 64" at bounding box center [184, 192] width 204 height 22
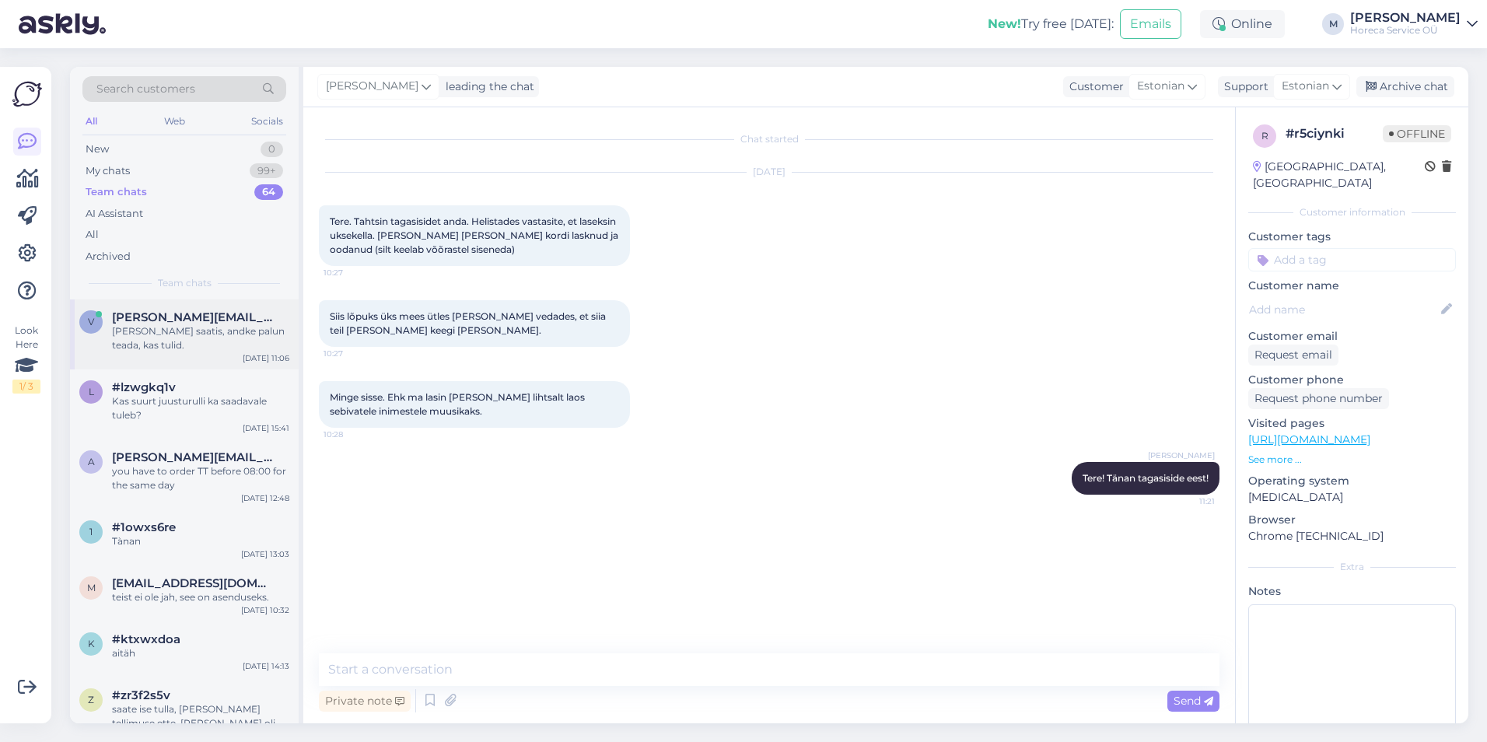
click at [156, 330] on div "[PERSON_NAME] saatis, andke palun teada, kas tulid." at bounding box center [200, 338] width 177 height 28
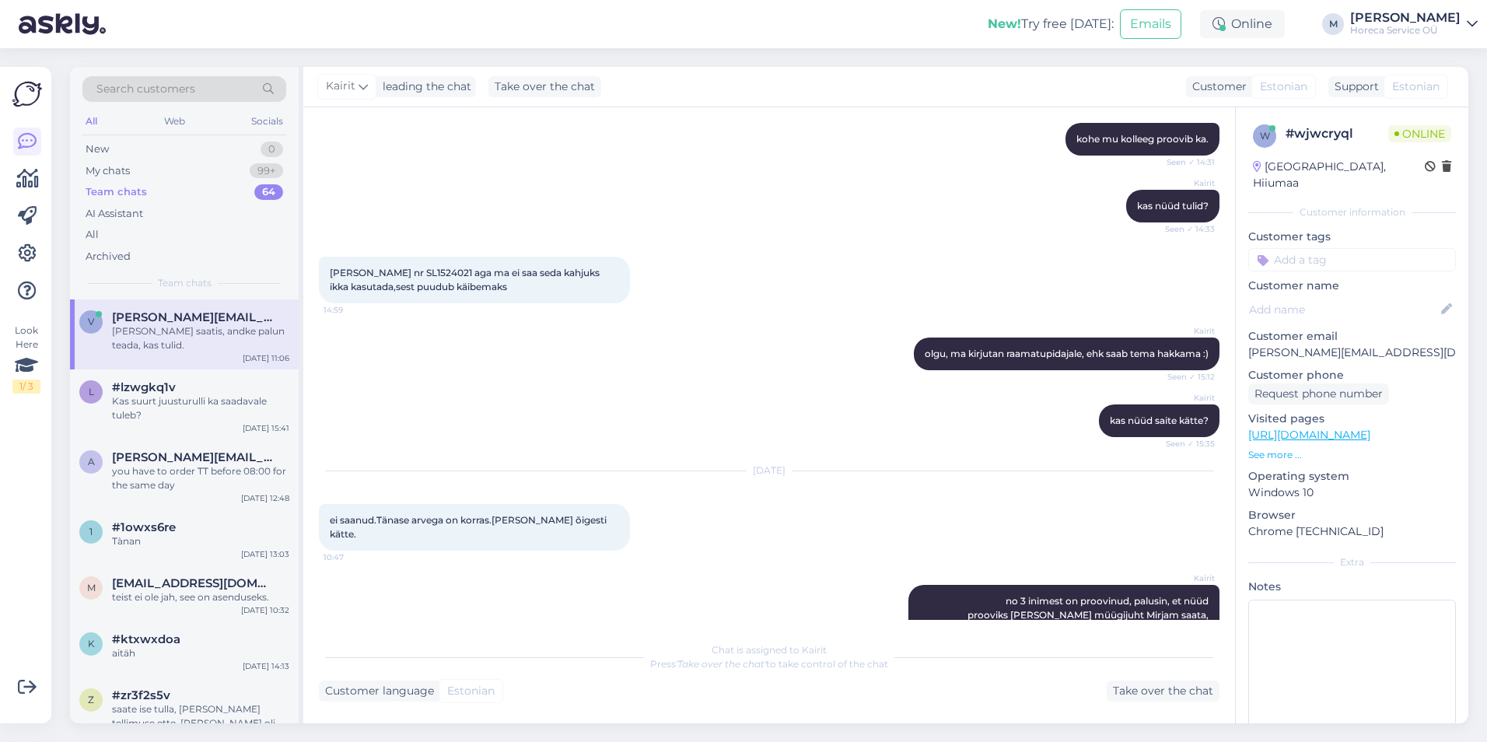
scroll to position [1212, 0]
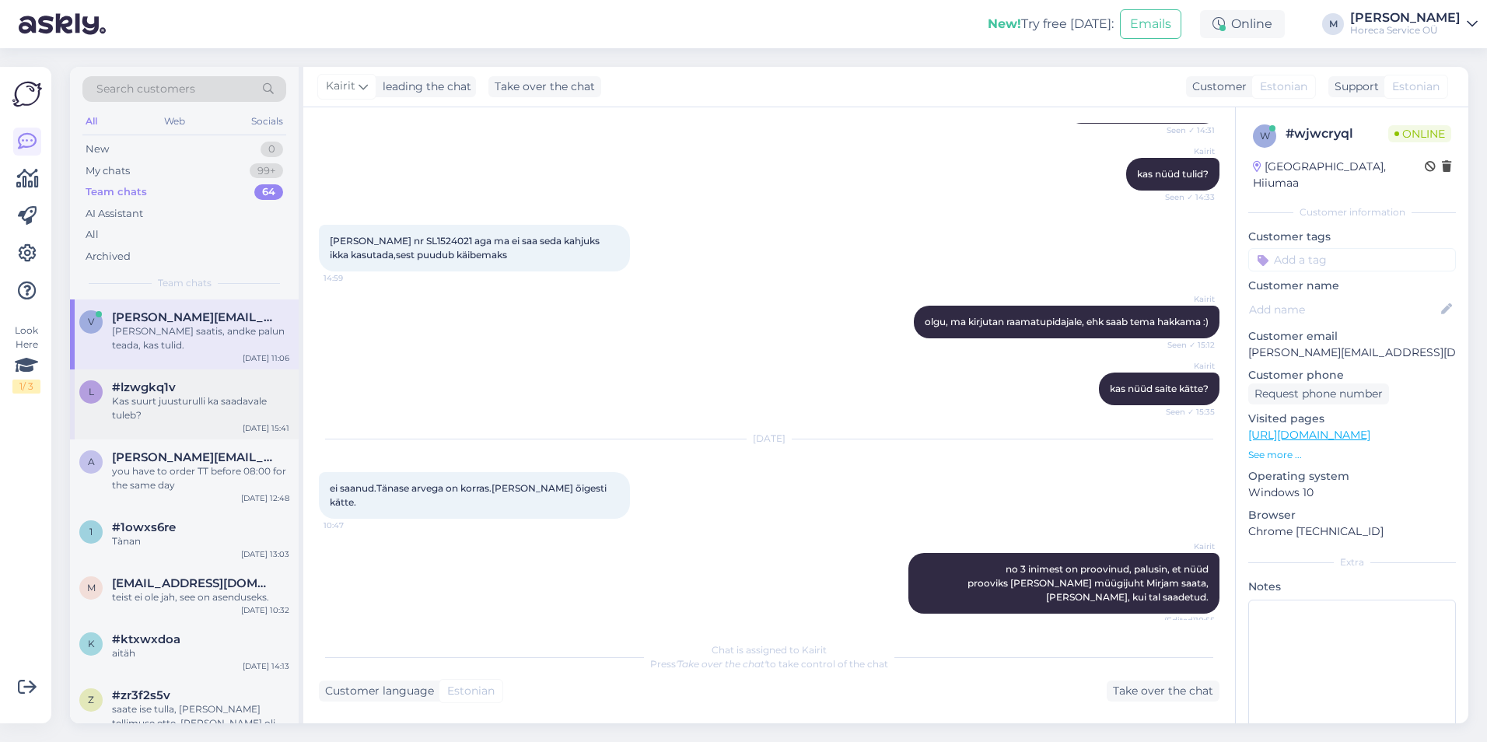
click at [241, 398] on div "Kas suurt juusturulli ka saadavale tuleb?" at bounding box center [200, 408] width 177 height 28
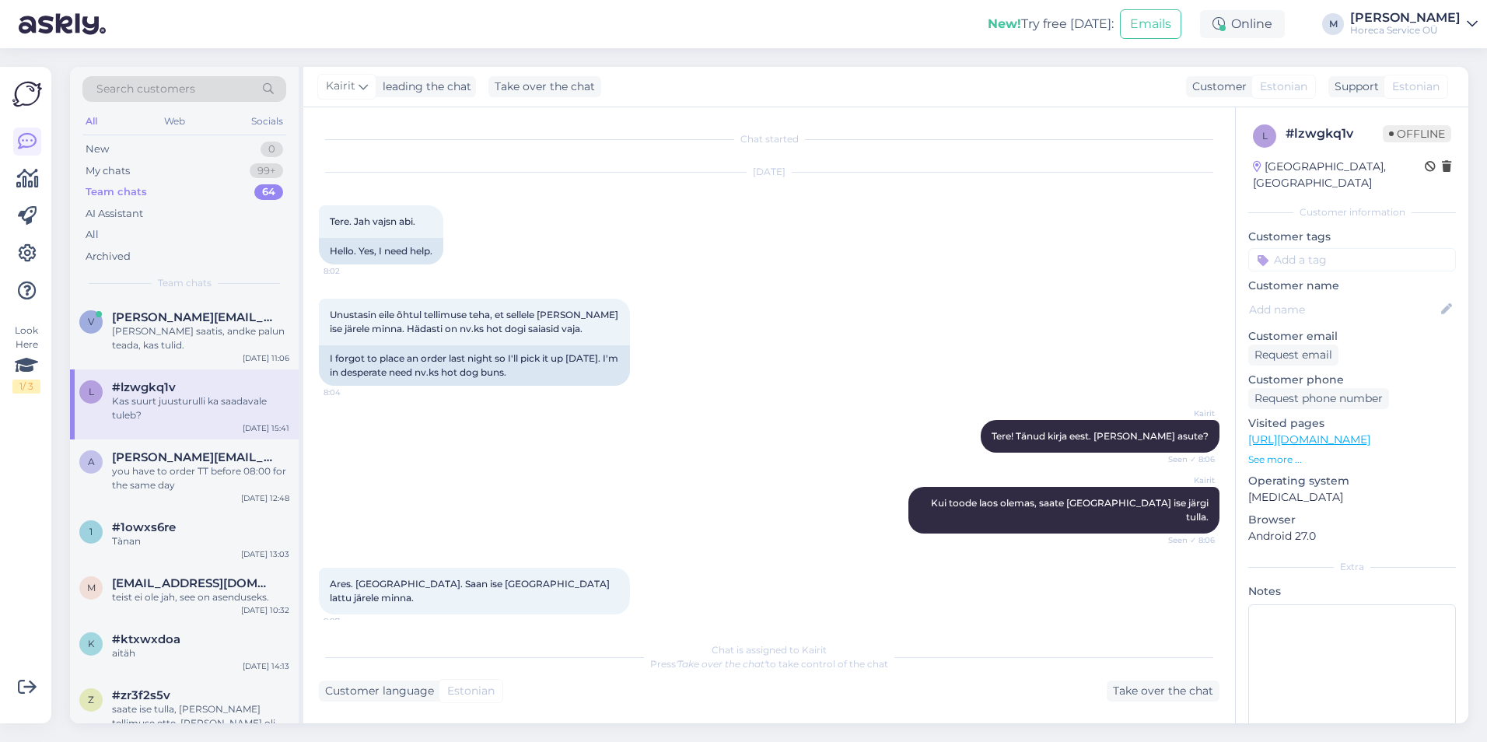
scroll to position [1034, 0]
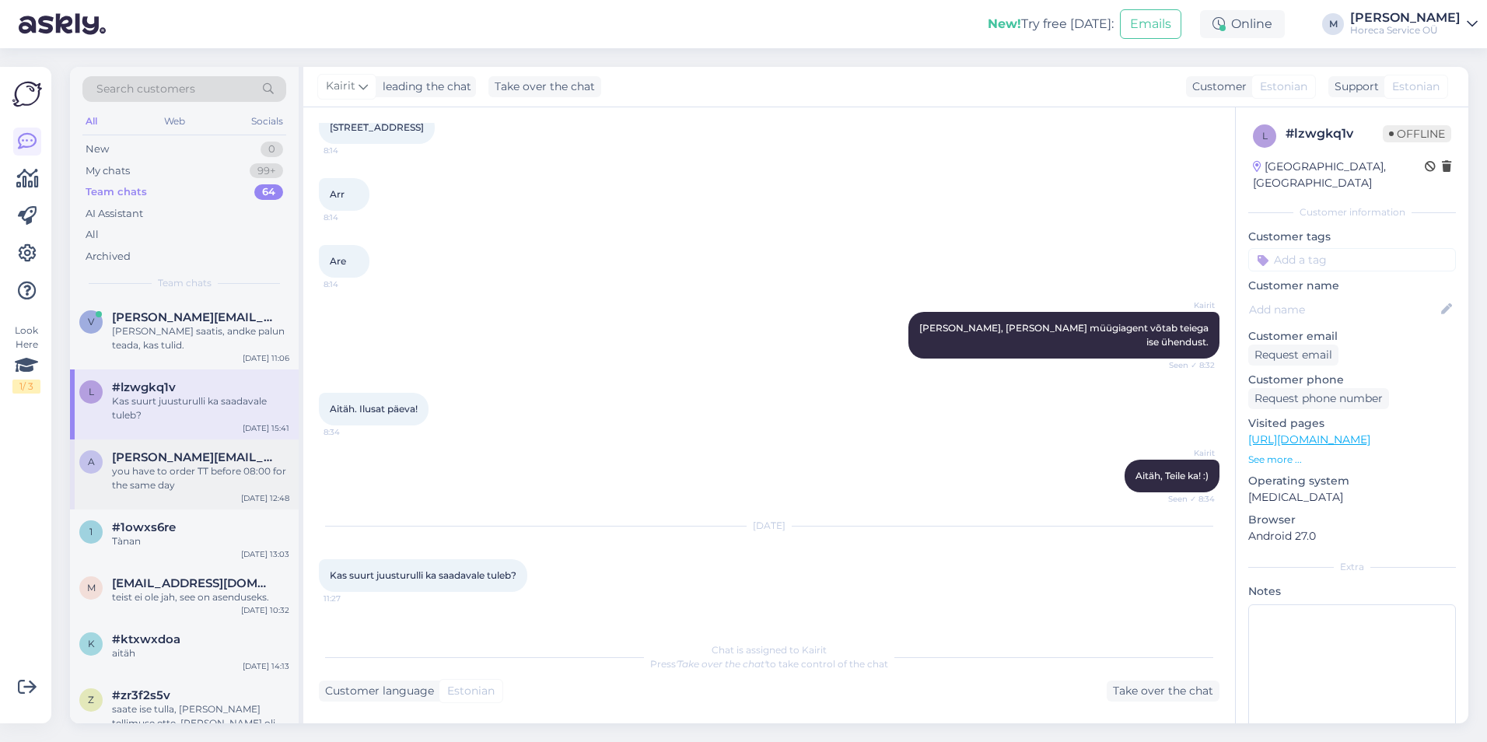
click at [153, 481] on div "you have to order TT before 08:00 for the same day" at bounding box center [200, 478] width 177 height 28
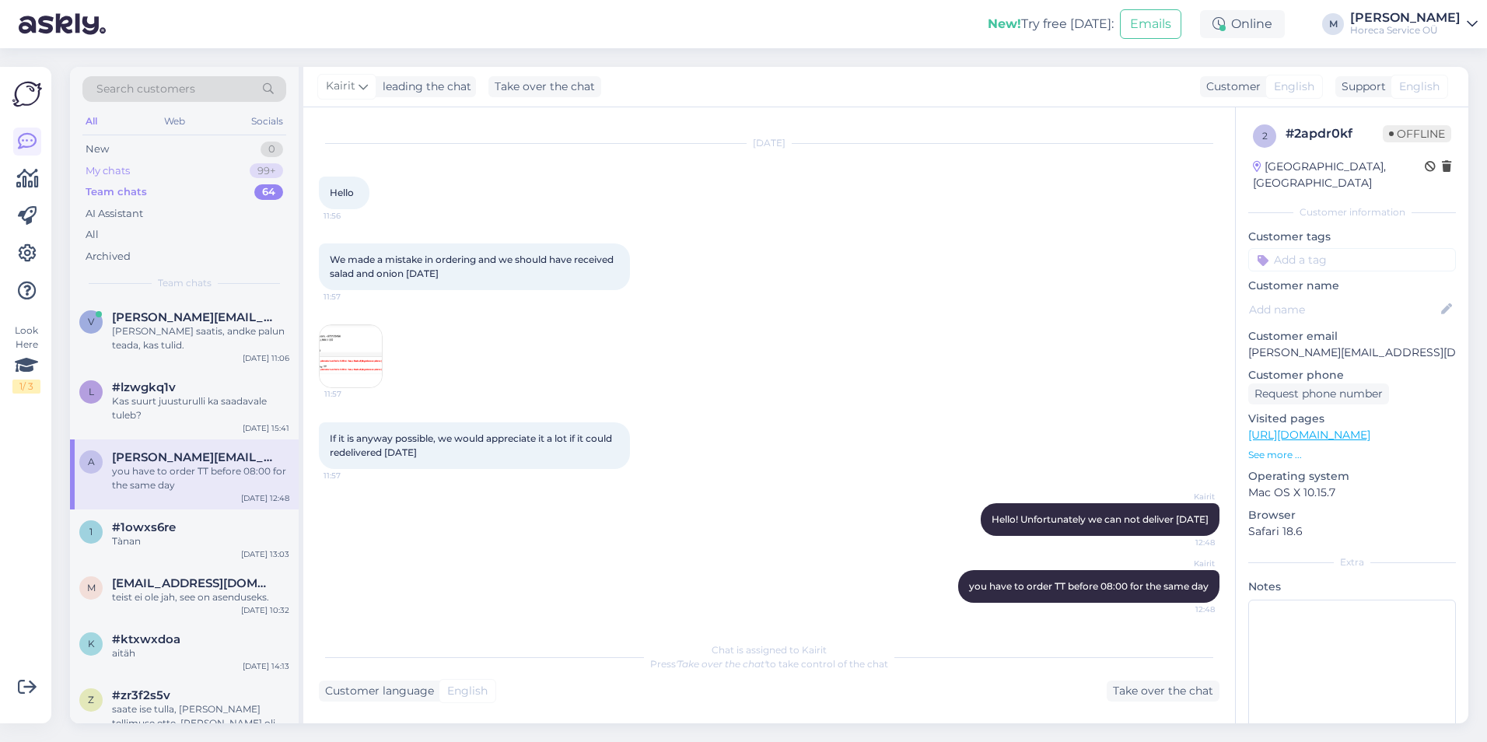
click at [235, 177] on div "My chats 99+" at bounding box center [184, 171] width 204 height 22
